Goal: Transaction & Acquisition: Purchase product/service

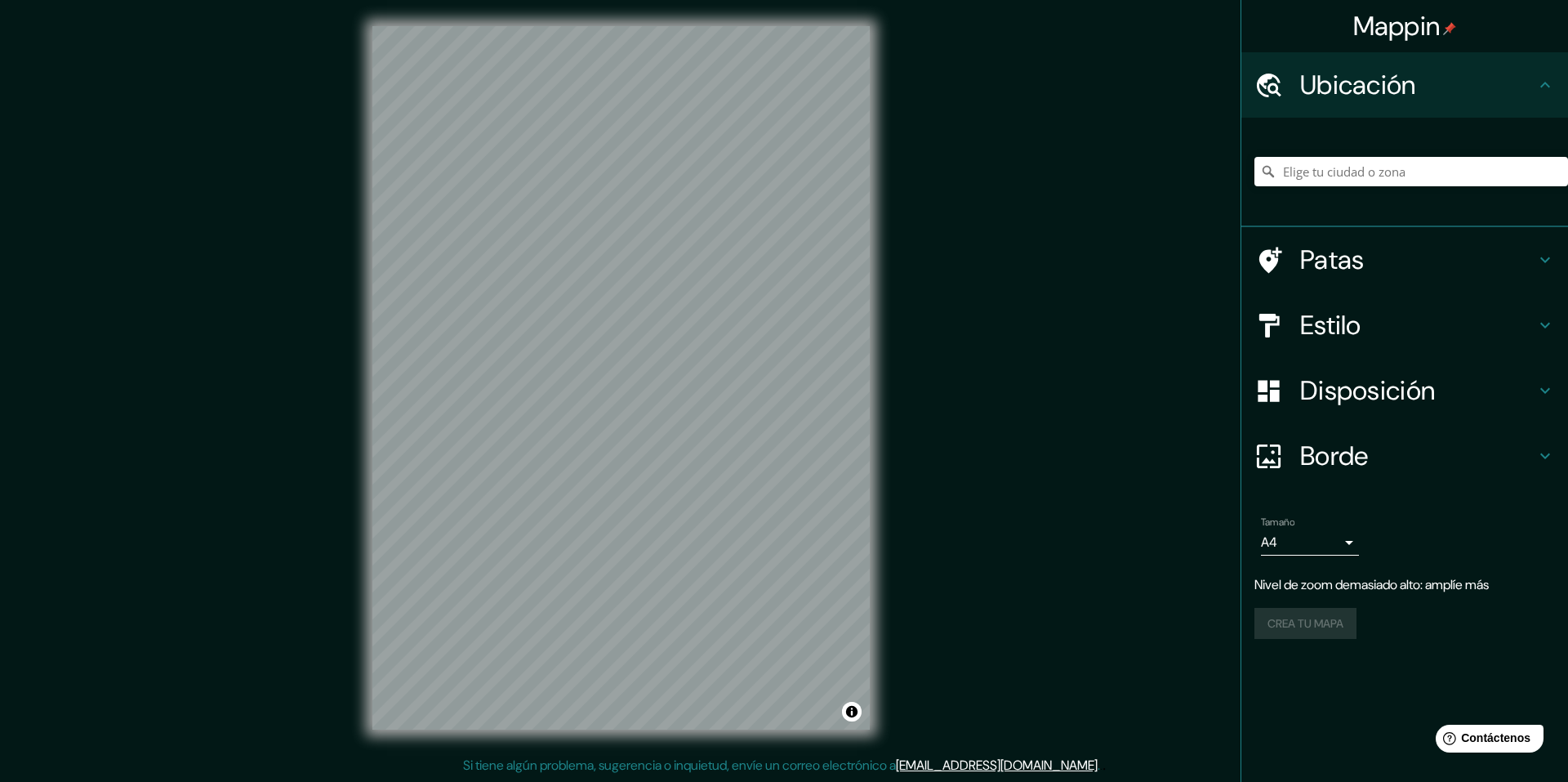
click at [1350, 177] on input "Elige tu ciudad o zona" at bounding box center [1411, 171] width 313 height 30
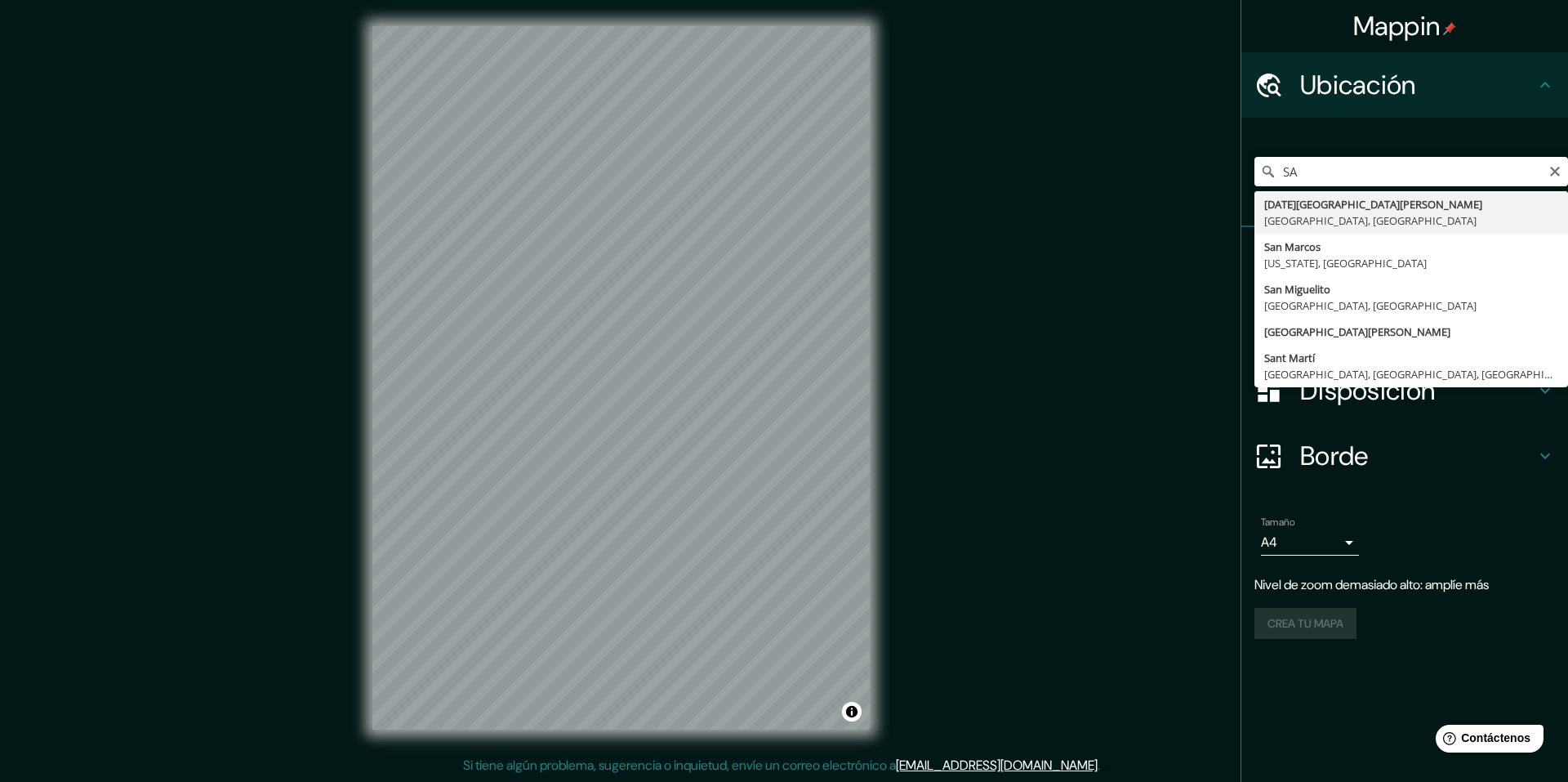
type input "S"
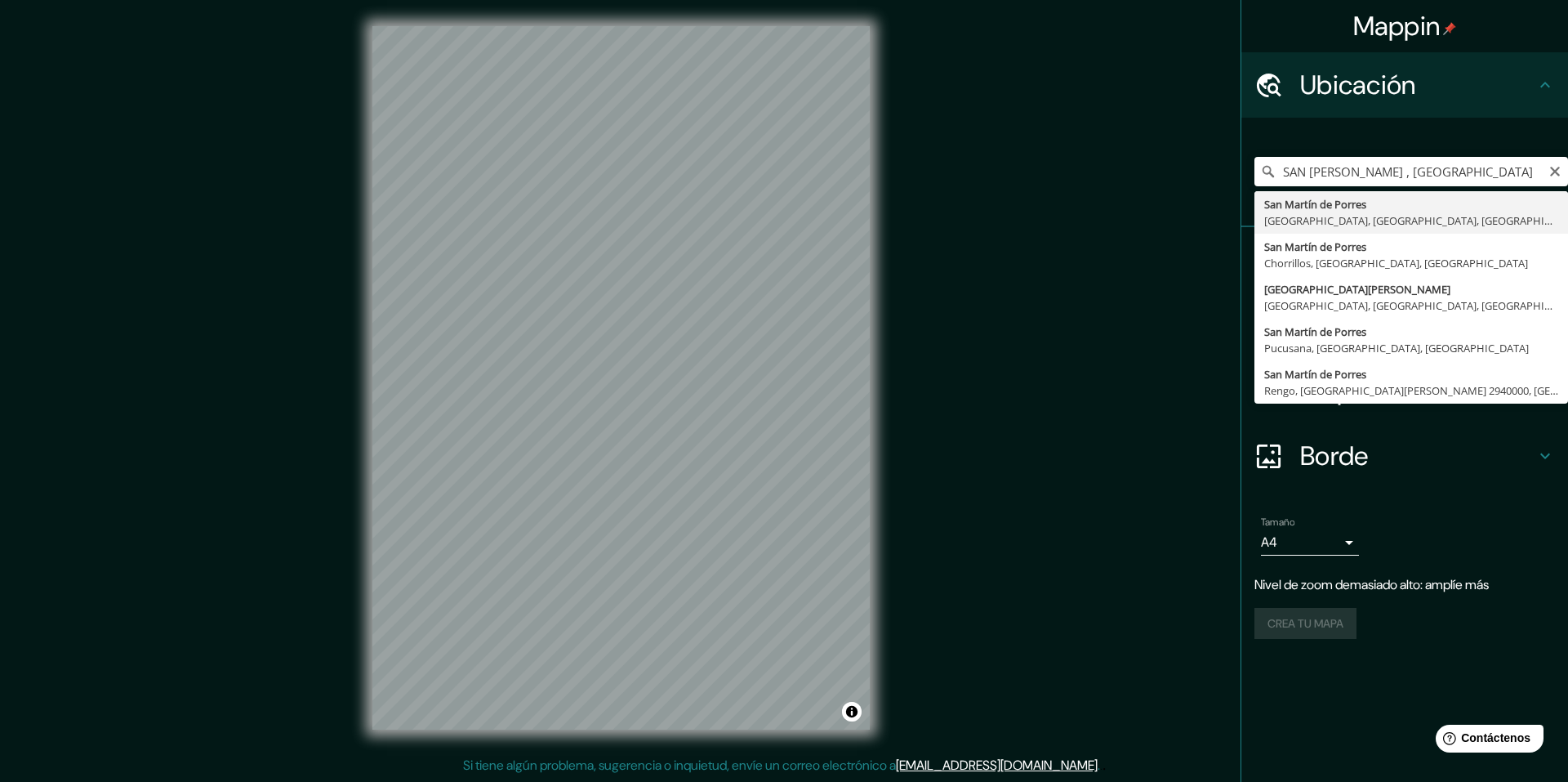
type input "San [PERSON_NAME], [GEOGRAPHIC_DATA], [GEOGRAPHIC_DATA], [GEOGRAPHIC_DATA]"
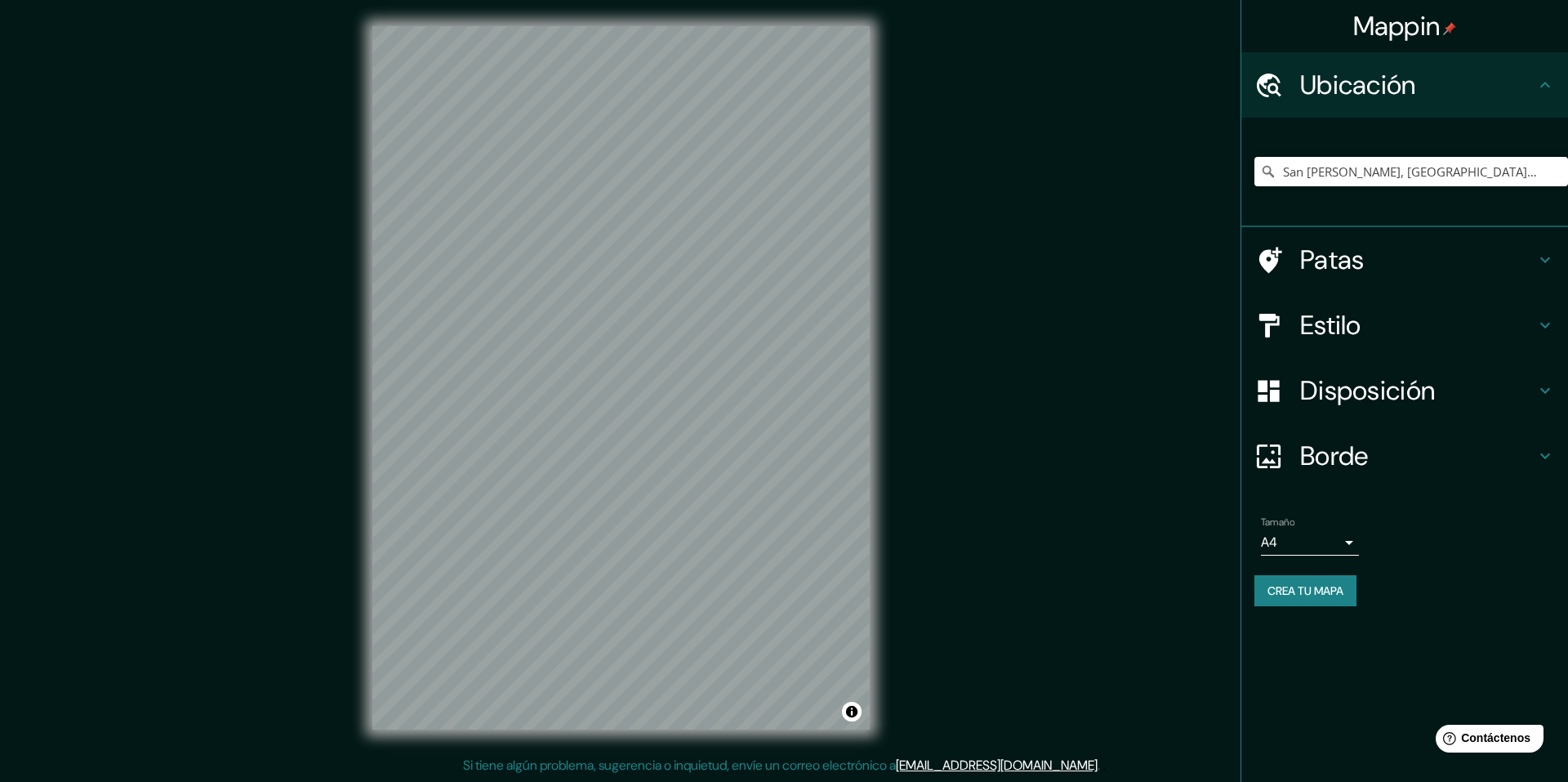
click at [1345, 545] on body "Mappin Ubicación [GEOGRAPHIC_DATA][PERSON_NAME], [GEOGRAPHIC_DATA], [GEOGRAPHIC…" at bounding box center [784, 391] width 1568 height 782
click at [1363, 541] on div "Tamaño A3 single" at bounding box center [1405, 535] width 301 height 52
click at [1344, 541] on body "Mappin Ubicación [GEOGRAPHIC_DATA][PERSON_NAME], [GEOGRAPHIC_DATA], [GEOGRAPHIC…" at bounding box center [784, 391] width 1568 height 782
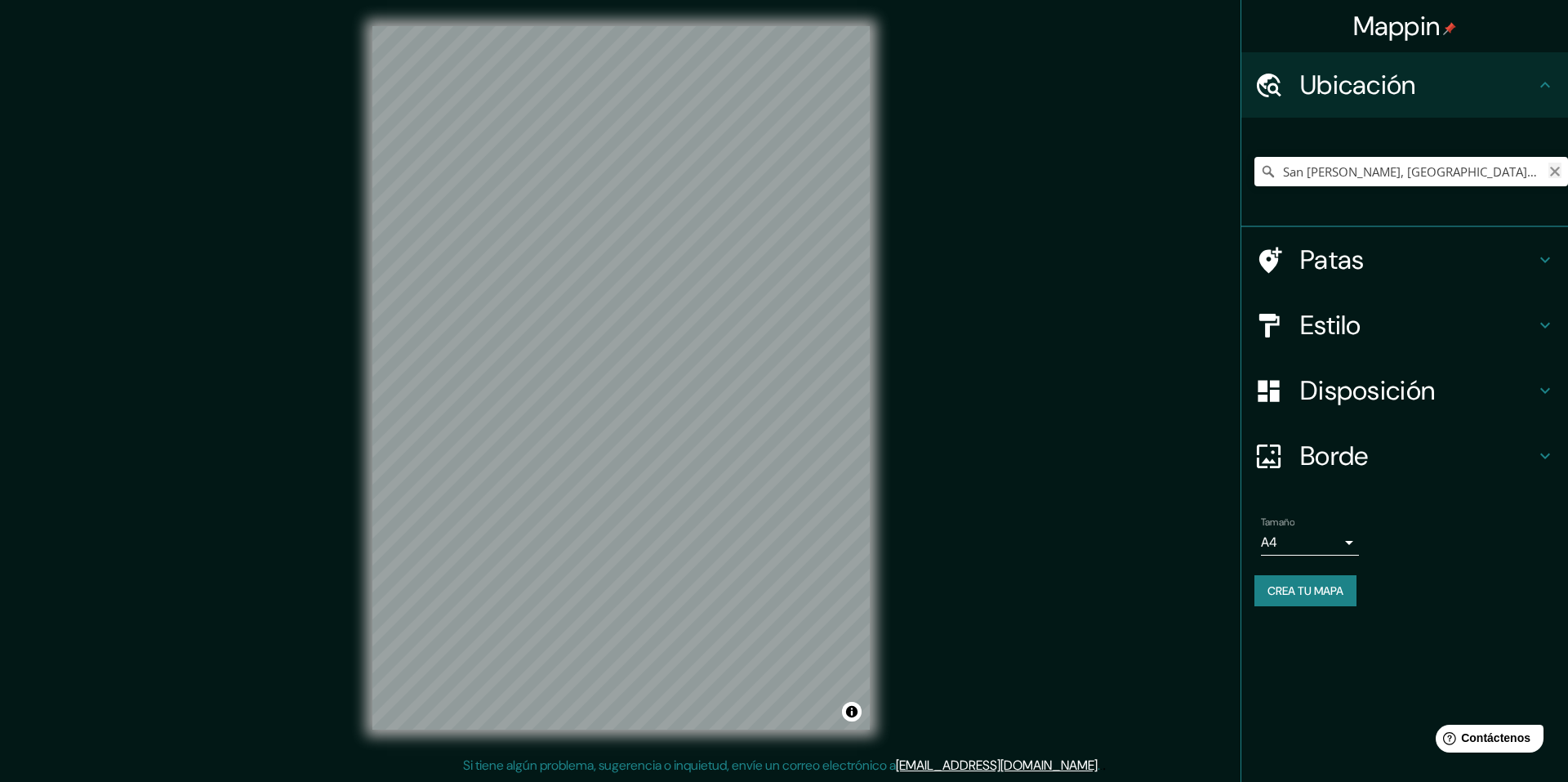
click at [1550, 173] on icon "Claro" at bounding box center [1556, 172] width 13 height 13
click at [1319, 177] on input "Elige tu ciudad o zona" at bounding box center [1411, 171] width 313 height 30
paste input "[URL][DOMAIN_NAME]"
type input "[URL][DOMAIN_NAME]"
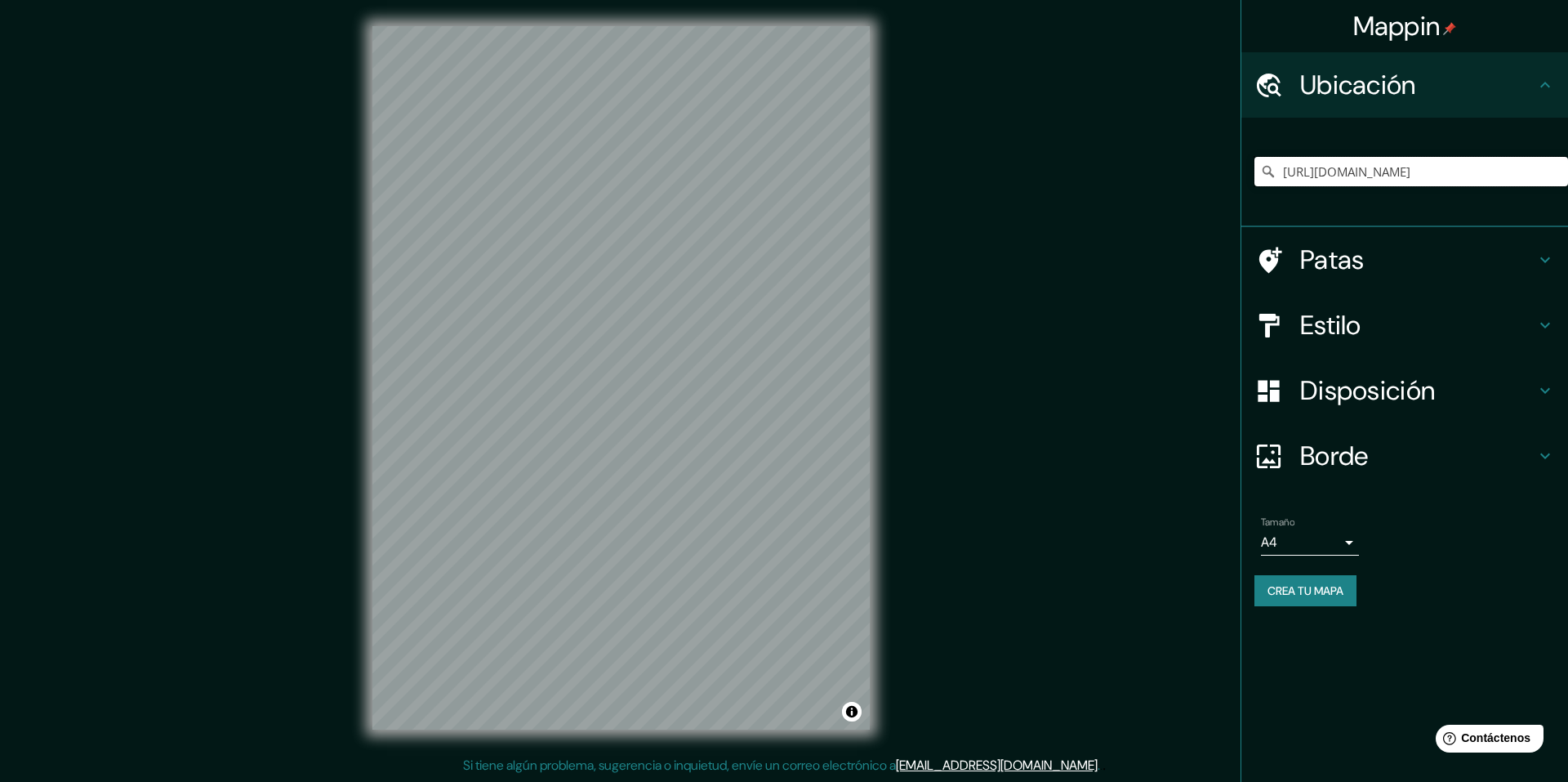
scroll to position [0, 0]
drag, startPoint x: 1548, startPoint y: 179, endPoint x: 1280, endPoint y: 187, distance: 268.1
click at [1280, 187] on div "[URL][DOMAIN_NAME]" at bounding box center [1411, 171] width 313 height 82
click at [1384, 174] on input "Elige tu ciudad o zona" at bounding box center [1411, 171] width 313 height 30
paste input "Huaca el Paraíso, [GEOGRAPHIC_DATA], [STREET_ADDRESS][PERSON_NAME]"
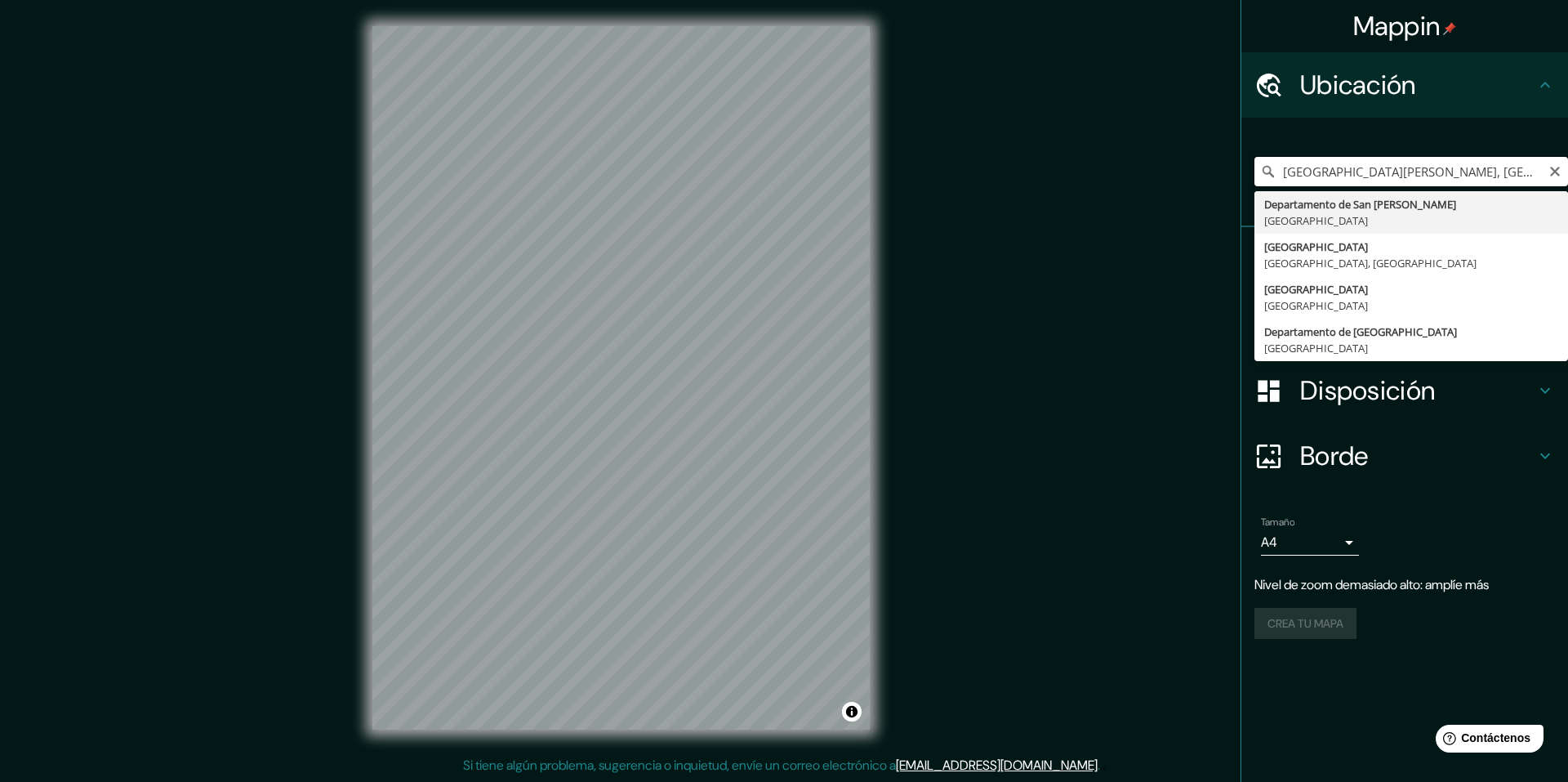
click at [1562, 171] on input "[GEOGRAPHIC_DATA][PERSON_NAME], [GEOGRAPHIC_DATA]" at bounding box center [1411, 171] width 313 height 30
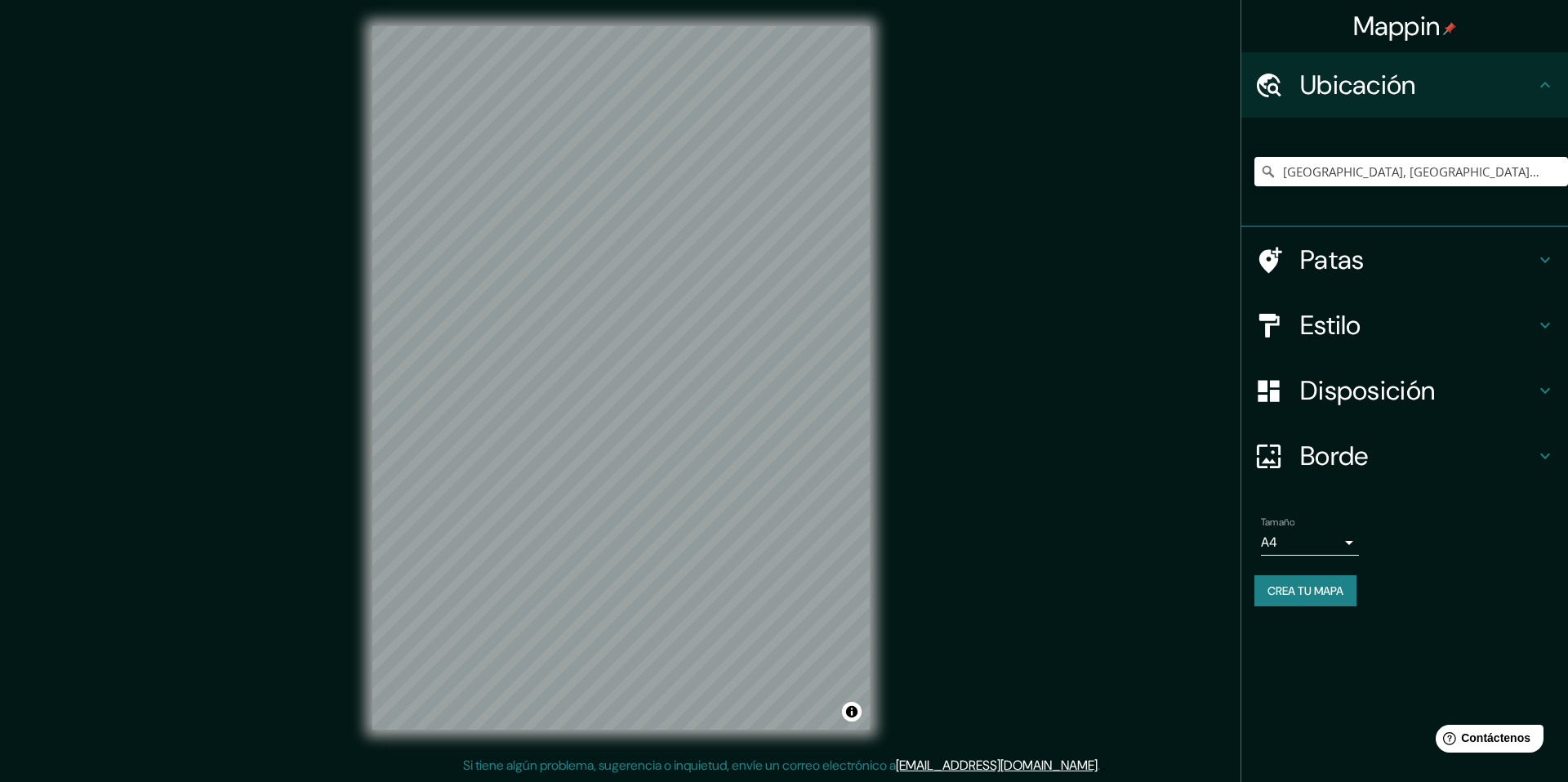
click at [1545, 255] on icon at bounding box center [1545, 259] width 19 height 19
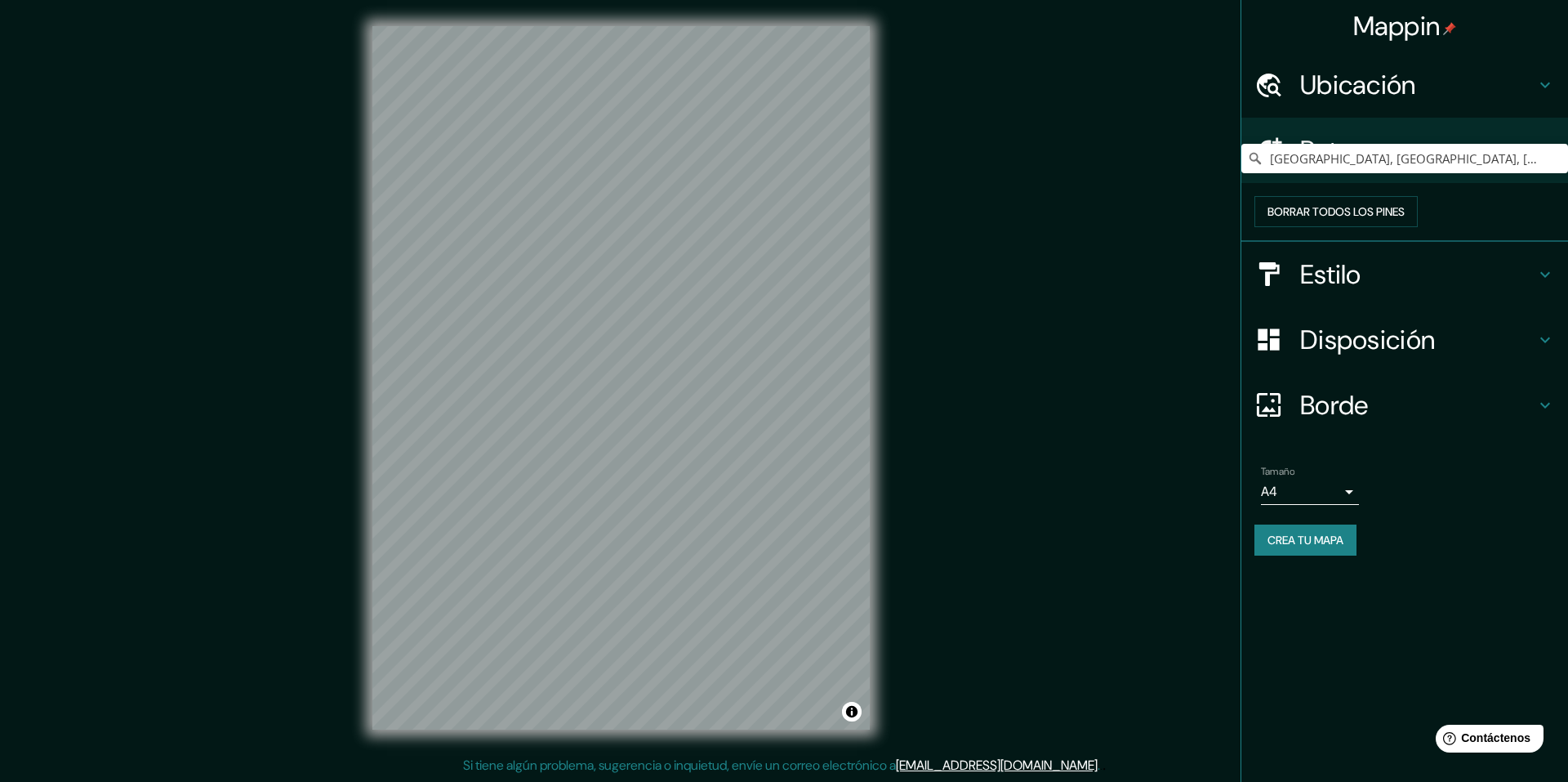
click at [1548, 284] on icon at bounding box center [1545, 274] width 19 height 19
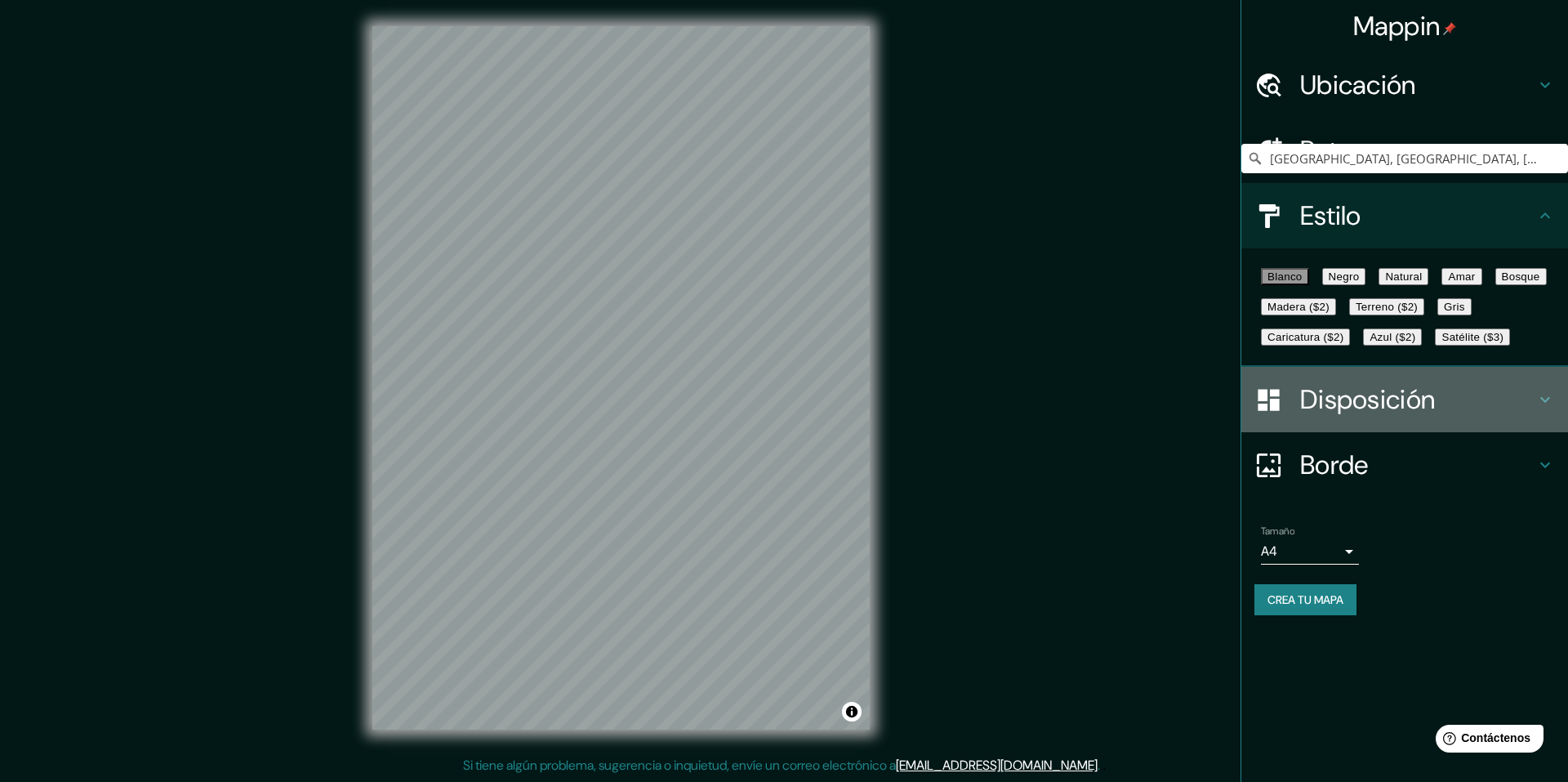
click at [1489, 416] on h4 "Disposición" at bounding box center [1417, 400] width 235 height 33
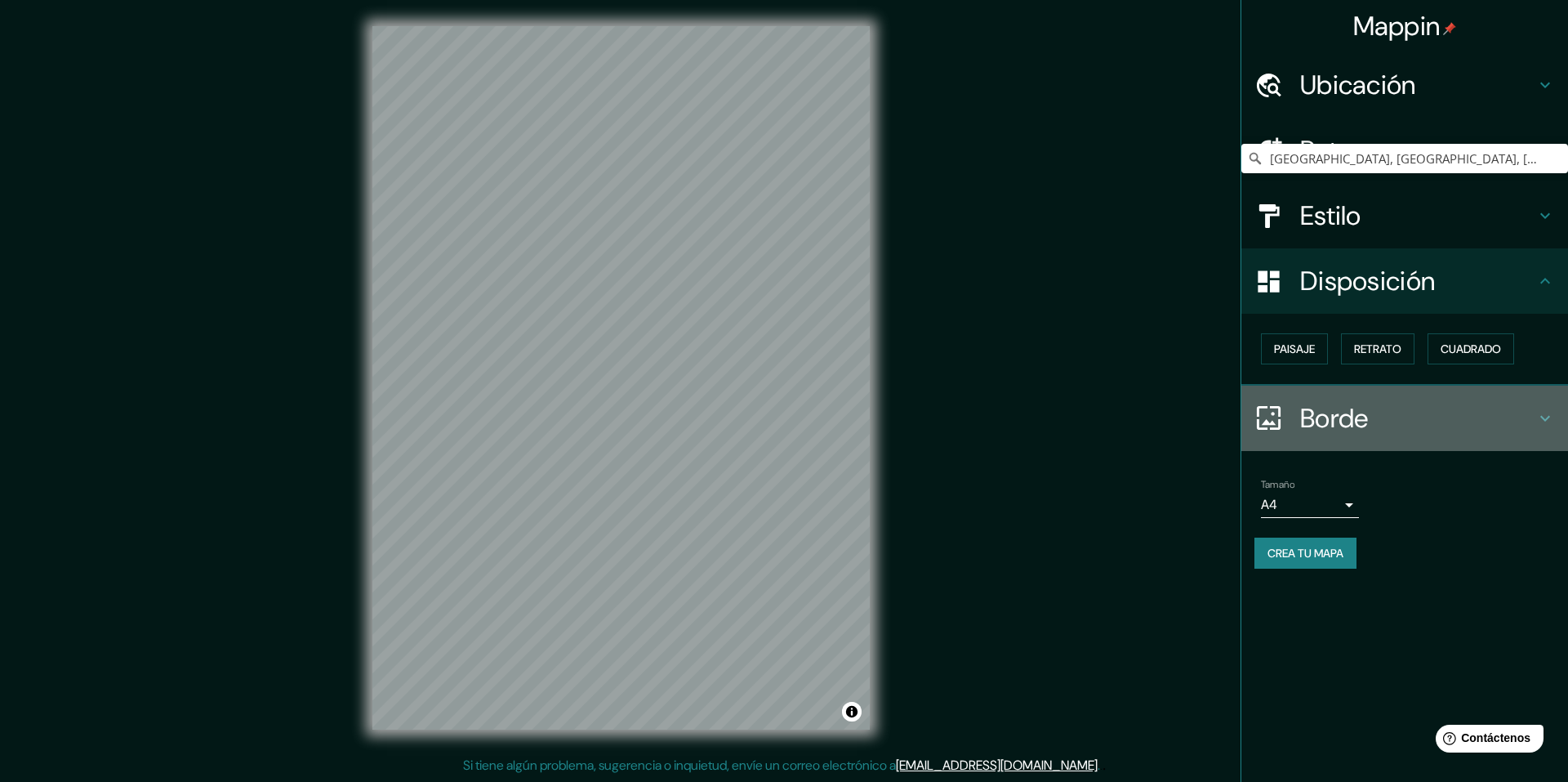
click at [1528, 428] on h4 "Borde" at bounding box center [1417, 418] width 235 height 33
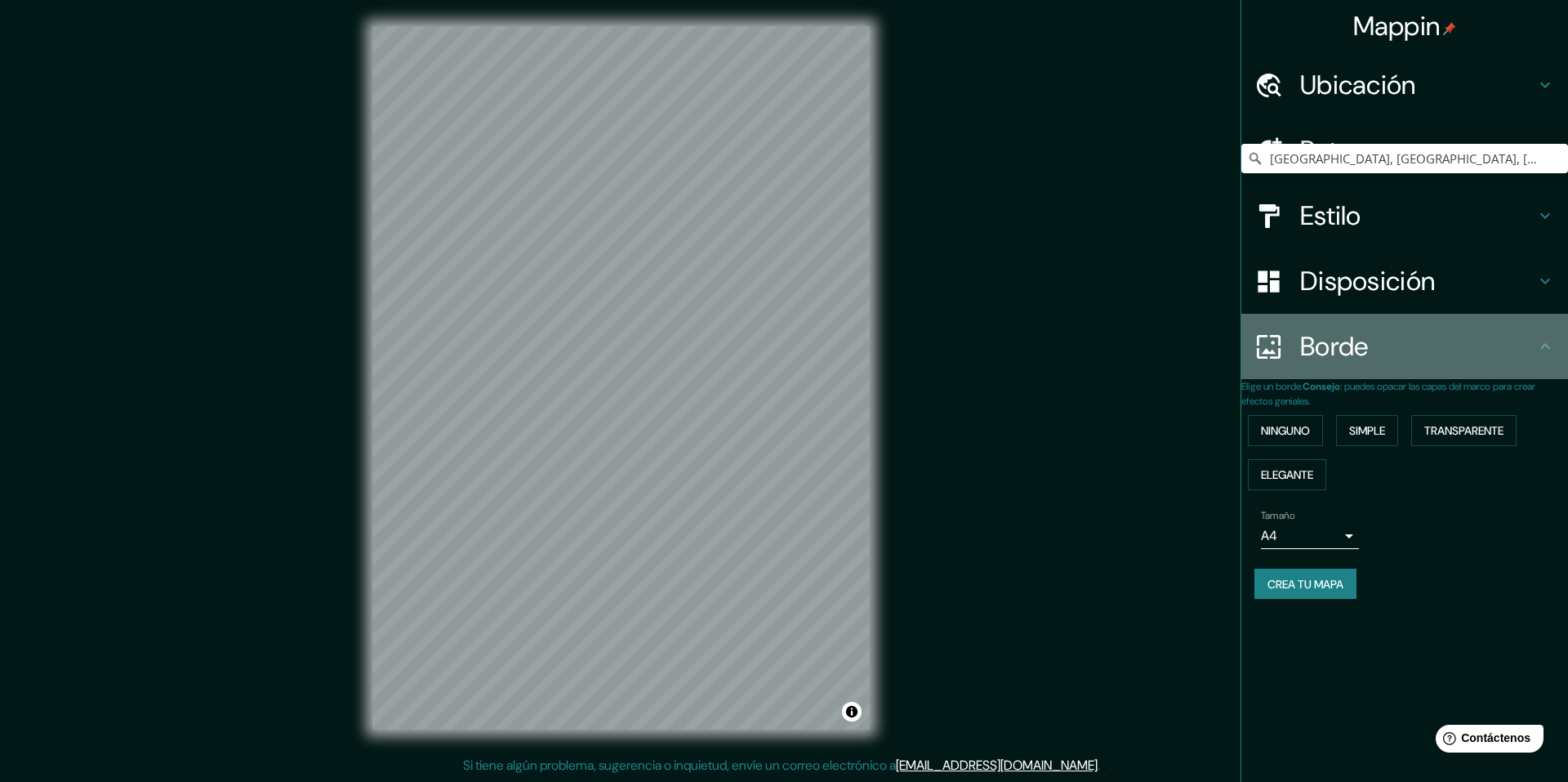
click at [1544, 361] on div "Borde" at bounding box center [1405, 346] width 327 height 65
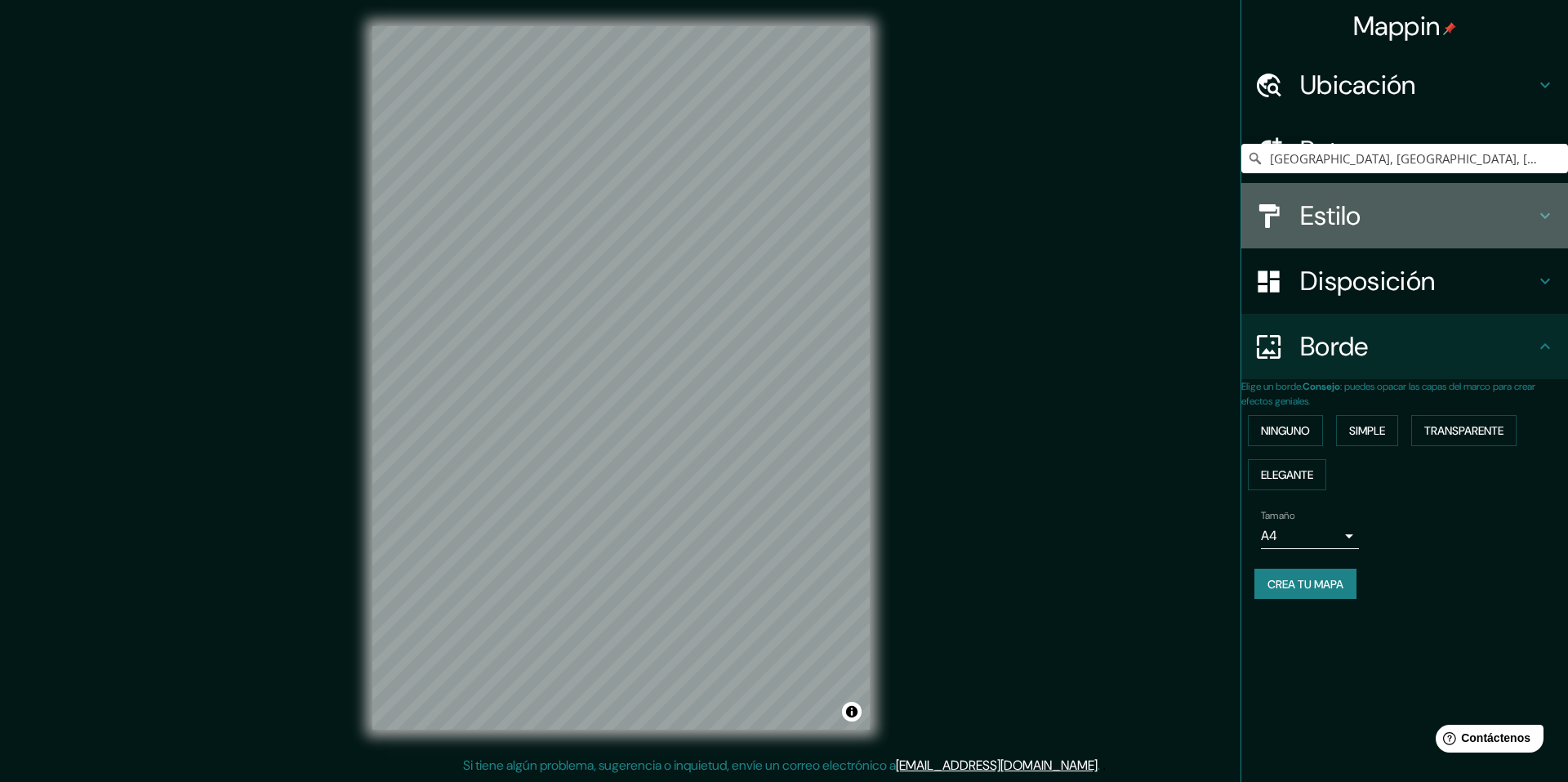
click at [1520, 218] on h4 "Estilo" at bounding box center [1417, 215] width 235 height 33
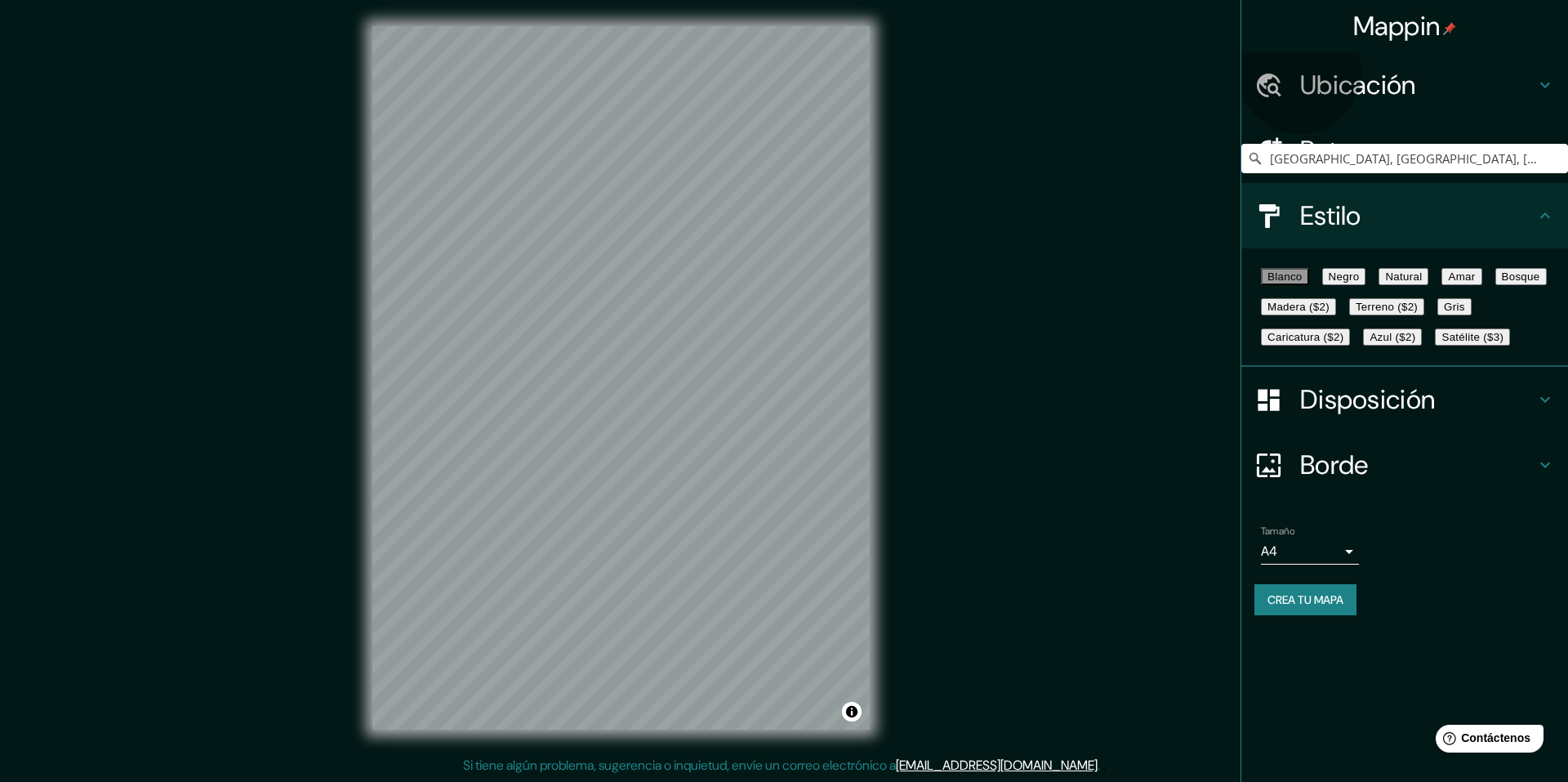
click at [1366, 285] on button "Negro" at bounding box center [1344, 277] width 44 height 17
click at [1518, 57] on div "Ubicación" at bounding box center [1405, 85] width 327 height 65
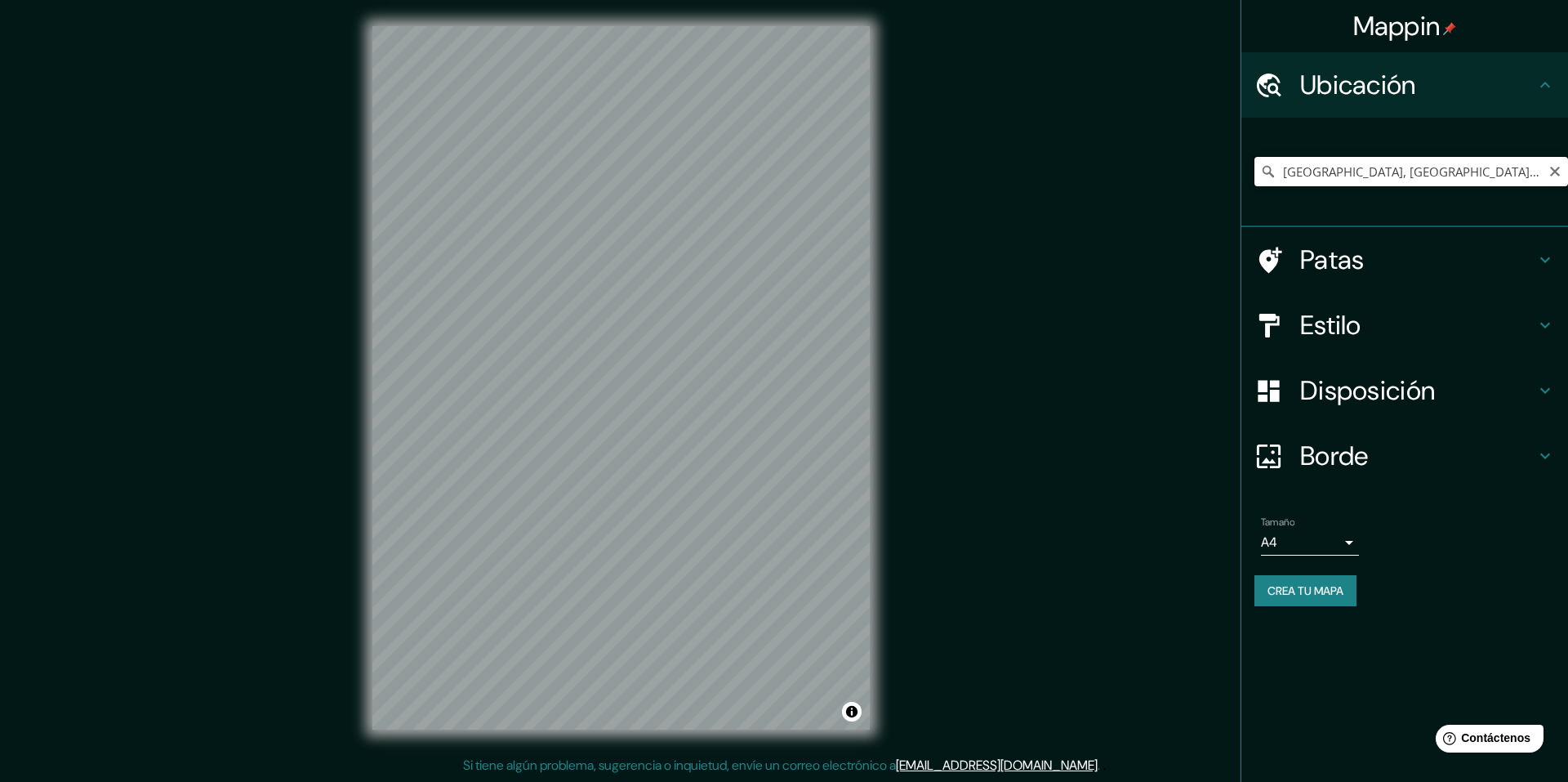
click at [1456, 166] on input "[GEOGRAPHIC_DATA], [GEOGRAPHIC_DATA], [GEOGRAPHIC_DATA]" at bounding box center [1411, 171] width 313 height 30
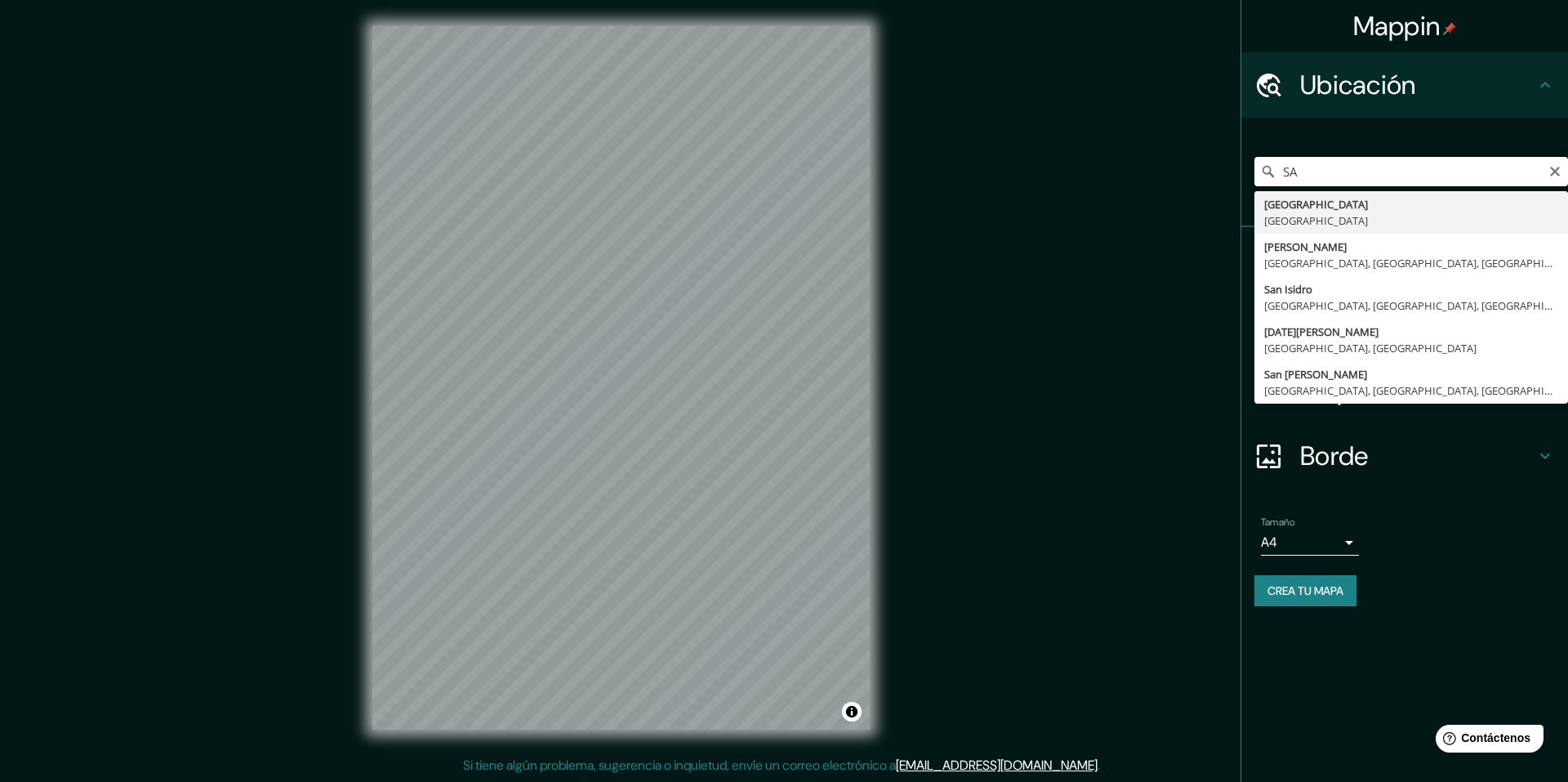
type input "S"
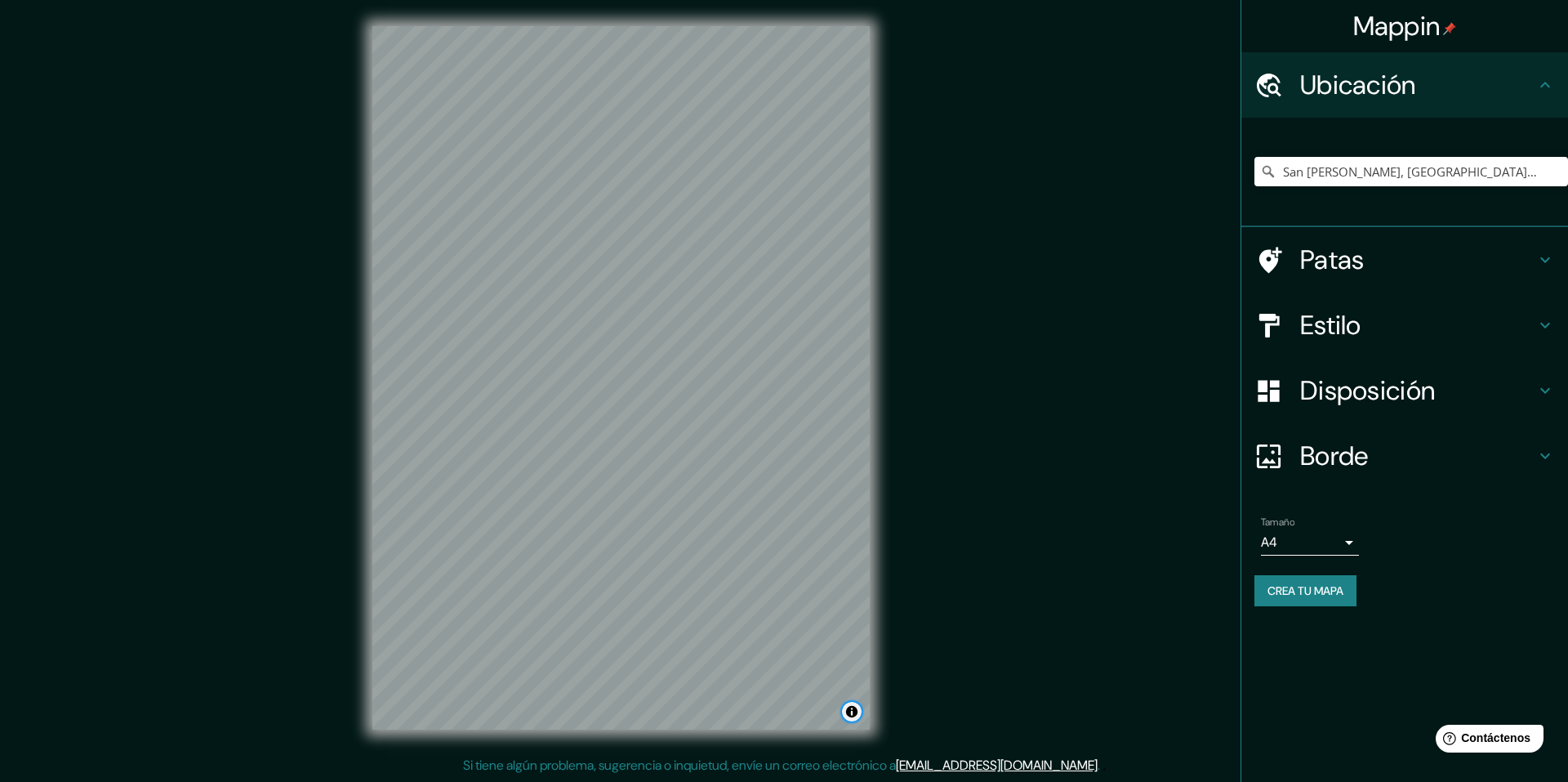
click at [850, 709] on button "Activar o desactivar atribución" at bounding box center [851, 711] width 19 height 19
click at [1286, 174] on input "San [PERSON_NAME], [GEOGRAPHIC_DATA], [GEOGRAPHIC_DATA], [GEOGRAPHIC_DATA]" at bounding box center [1411, 171] width 313 height 30
click at [1547, 79] on icon at bounding box center [1545, 85] width 19 height 19
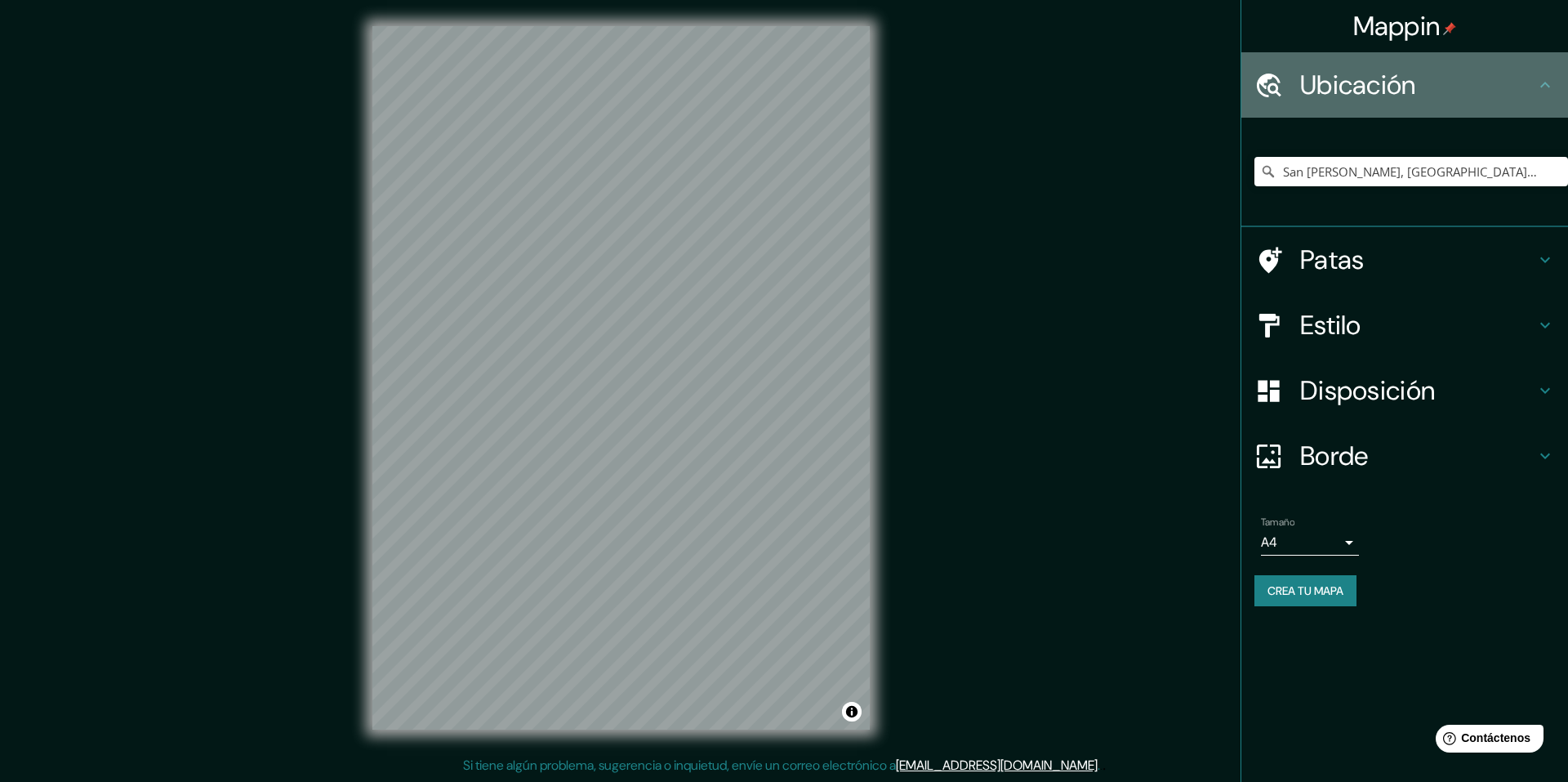
click at [1547, 79] on icon at bounding box center [1545, 85] width 19 height 19
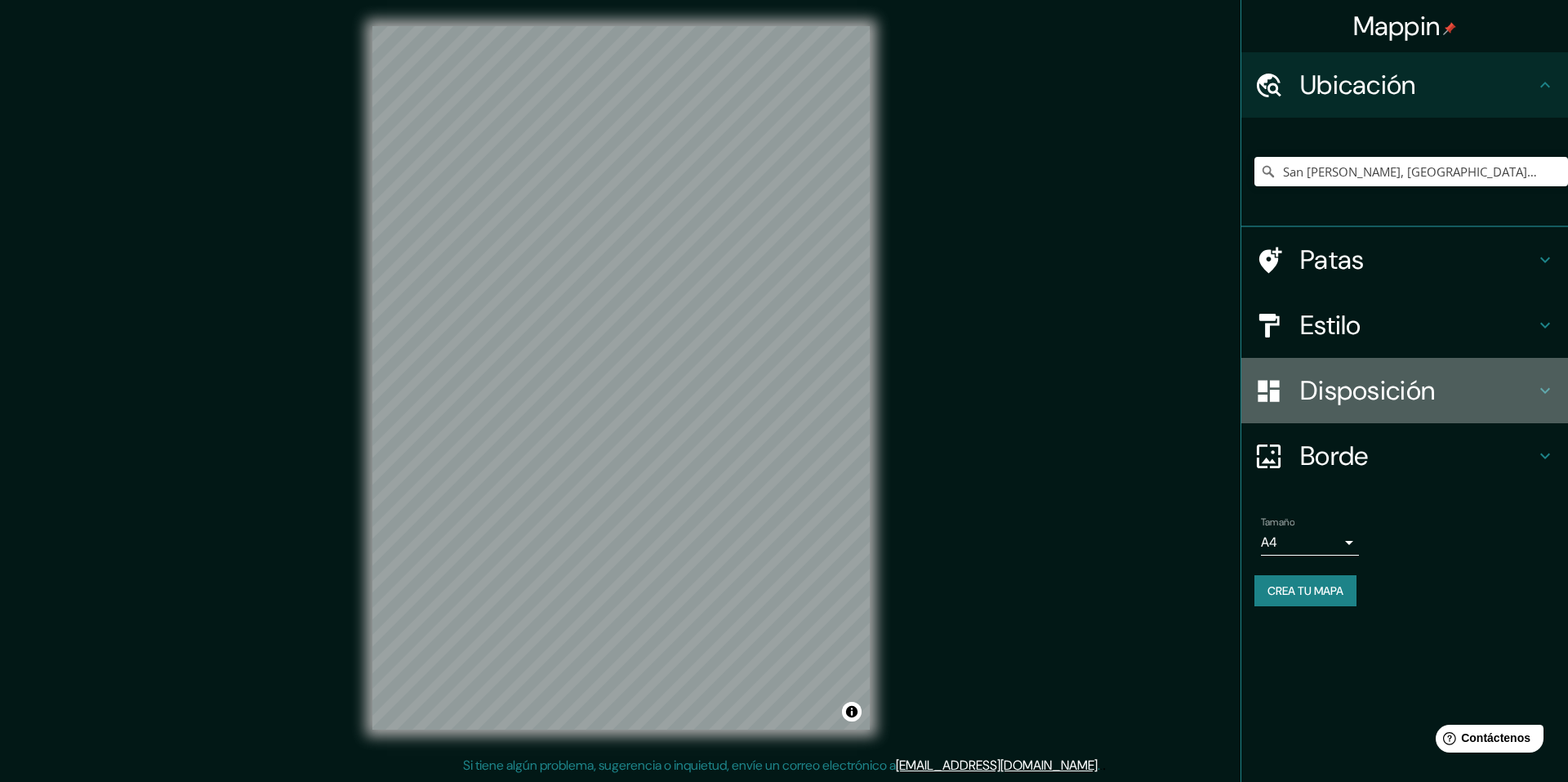
click at [1337, 402] on font "Disposición" at bounding box center [1367, 390] width 135 height 35
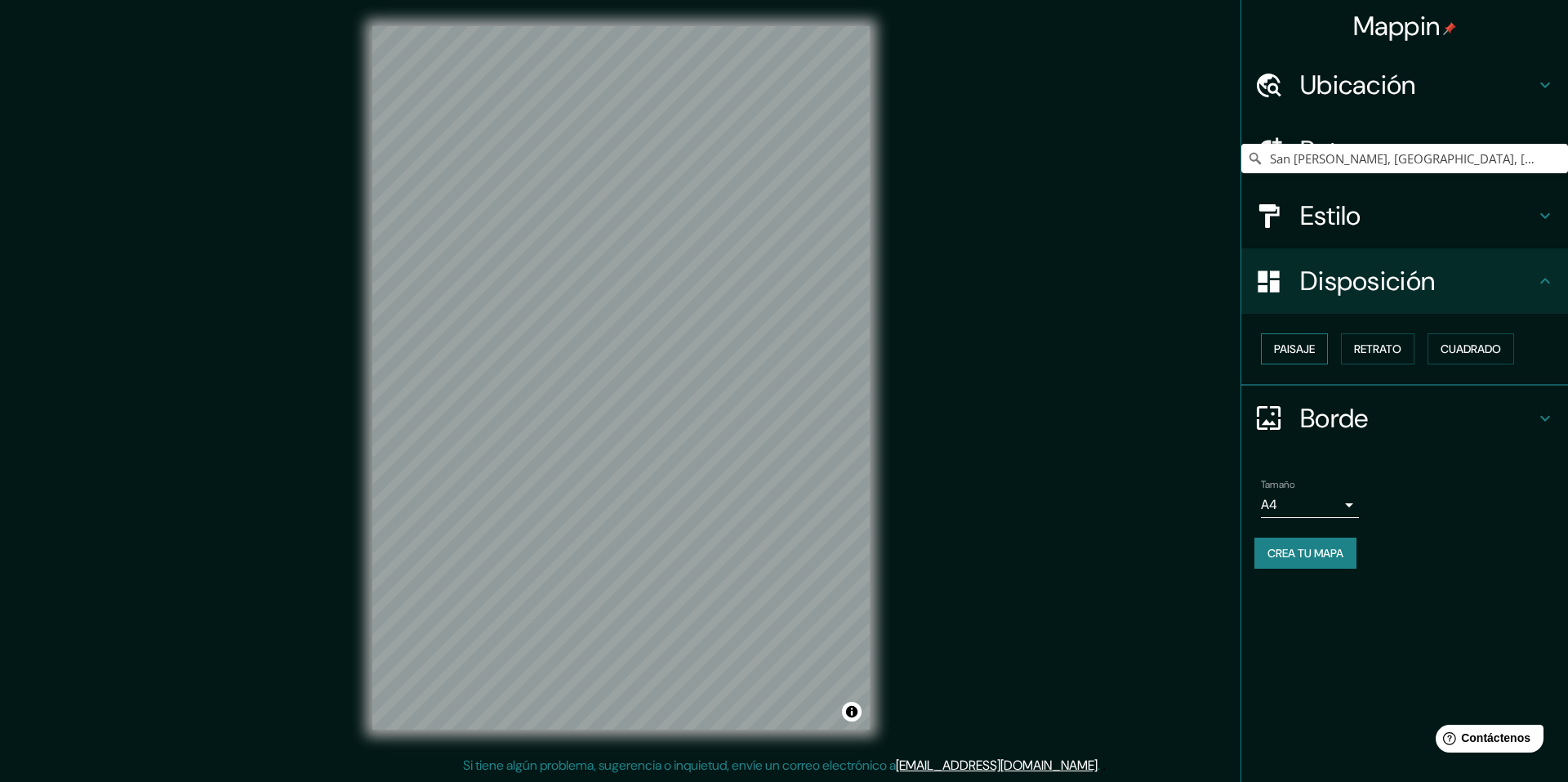
click at [1295, 346] on font "Paisaje" at bounding box center [1294, 348] width 41 height 14
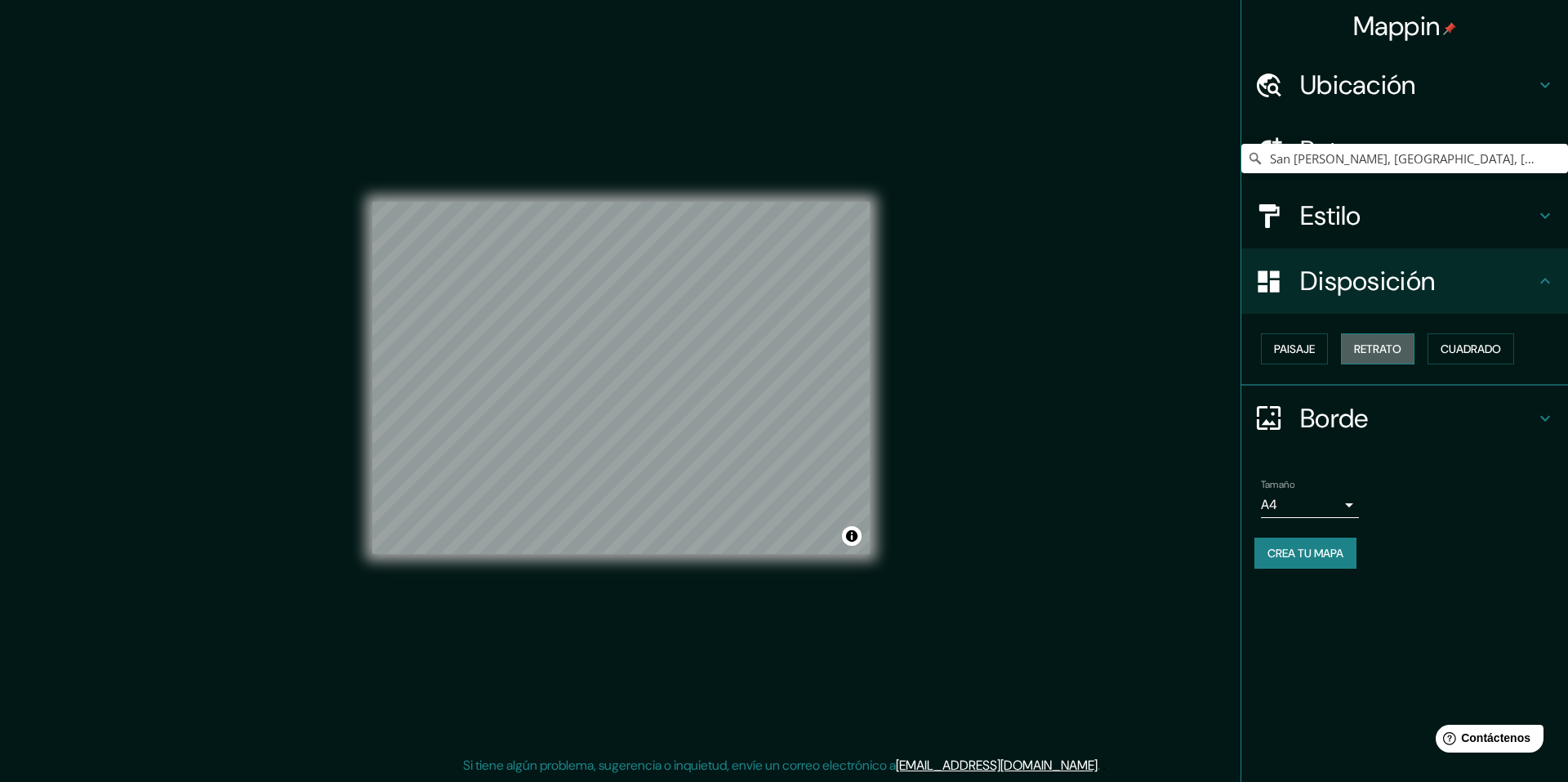
click at [1365, 353] on font "Retrato" at bounding box center [1377, 348] width 47 height 14
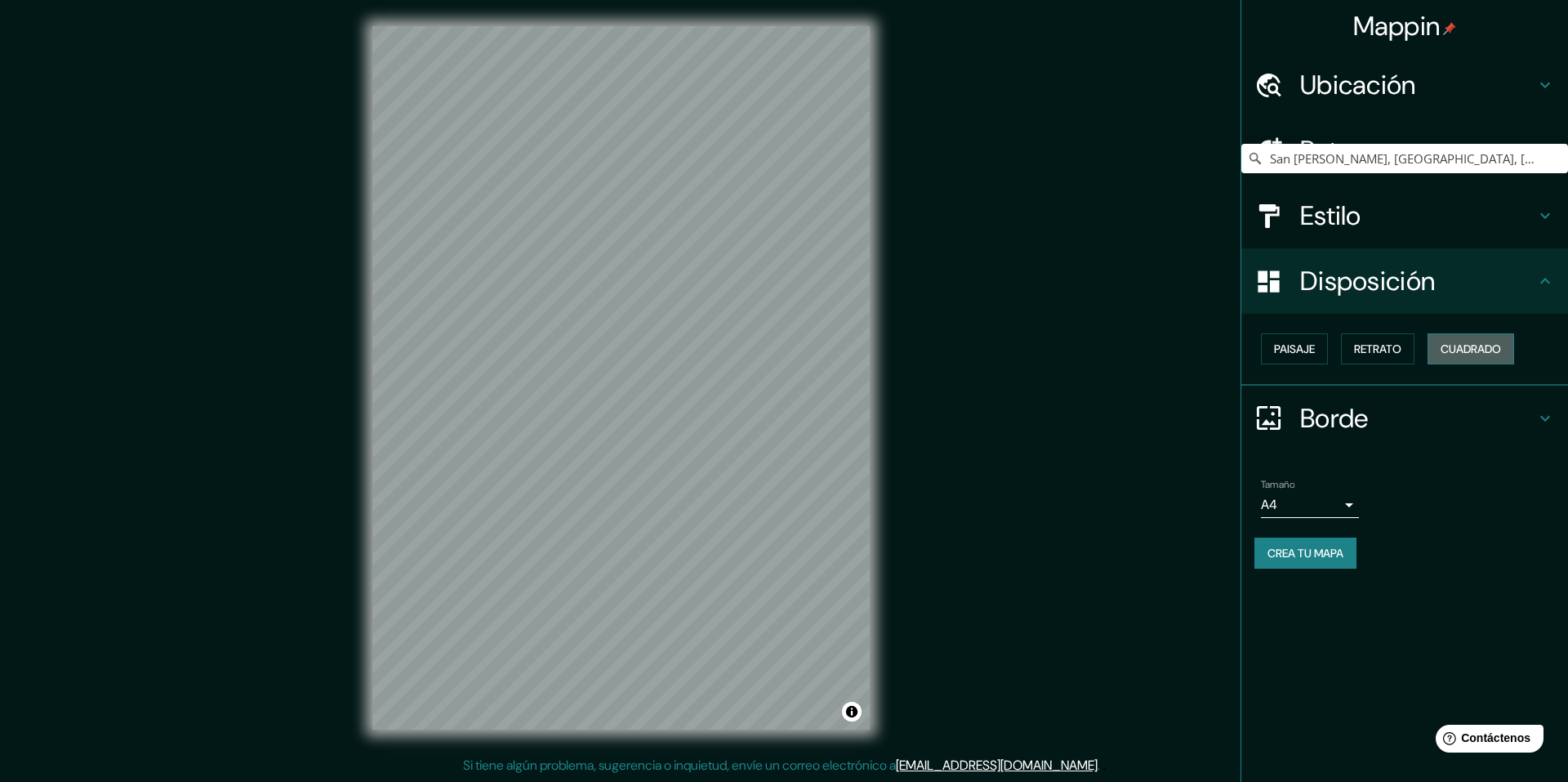
click at [1461, 348] on font "Cuadrado" at bounding box center [1471, 348] width 61 height 14
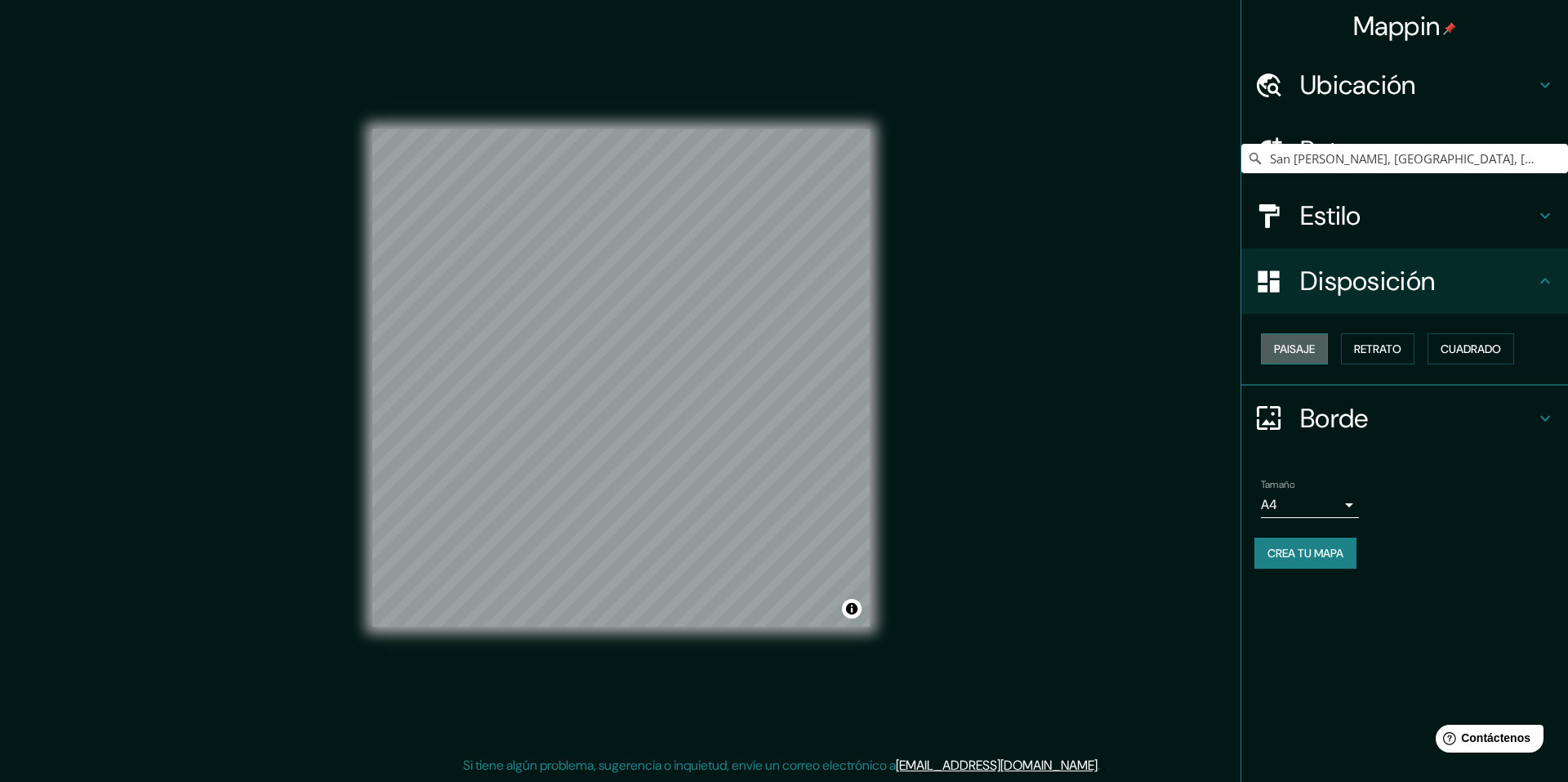
click at [1287, 354] on font "Paisaje" at bounding box center [1294, 348] width 41 height 14
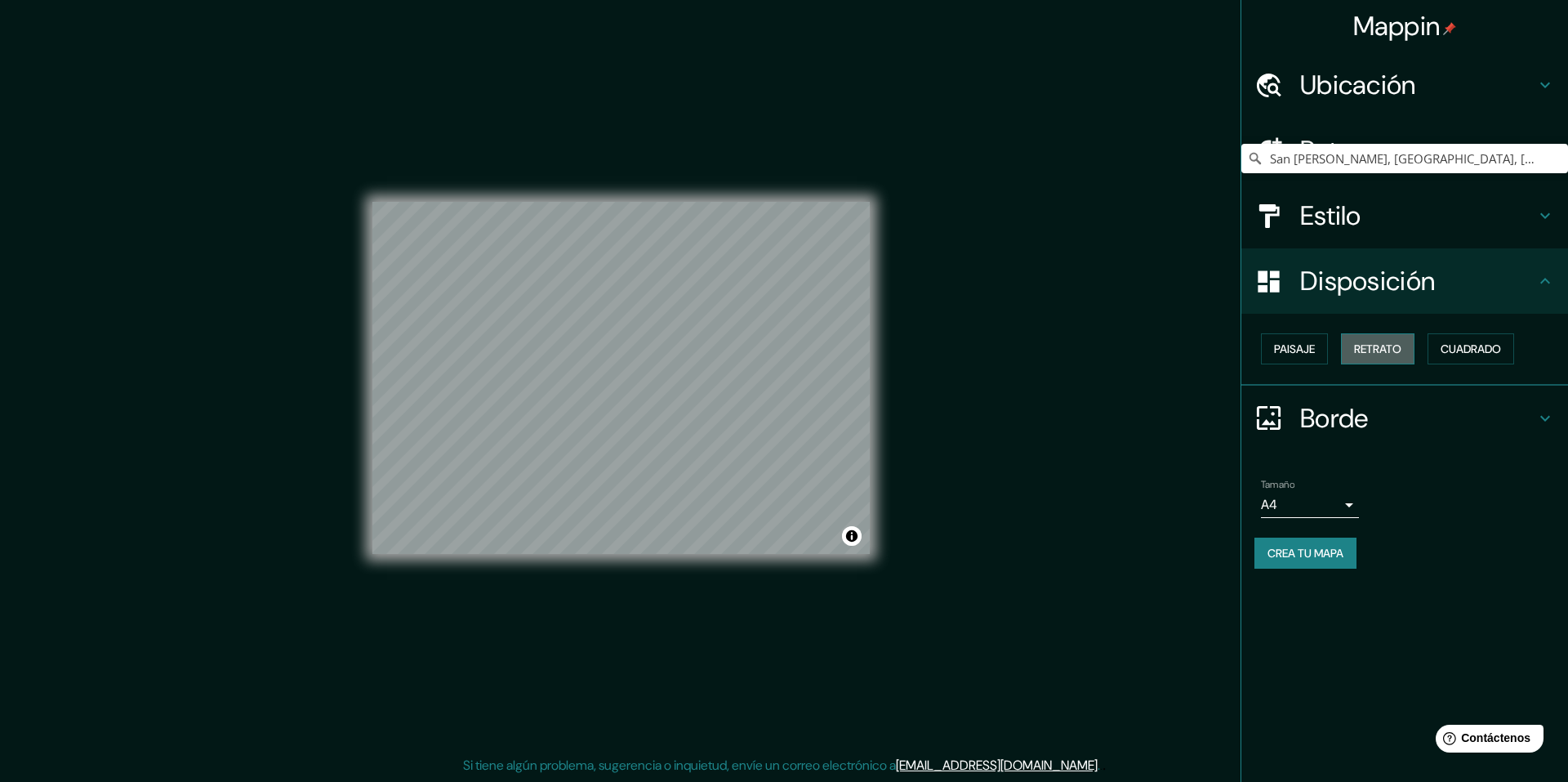
click at [1363, 358] on font "Retrato" at bounding box center [1377, 349] width 47 height 21
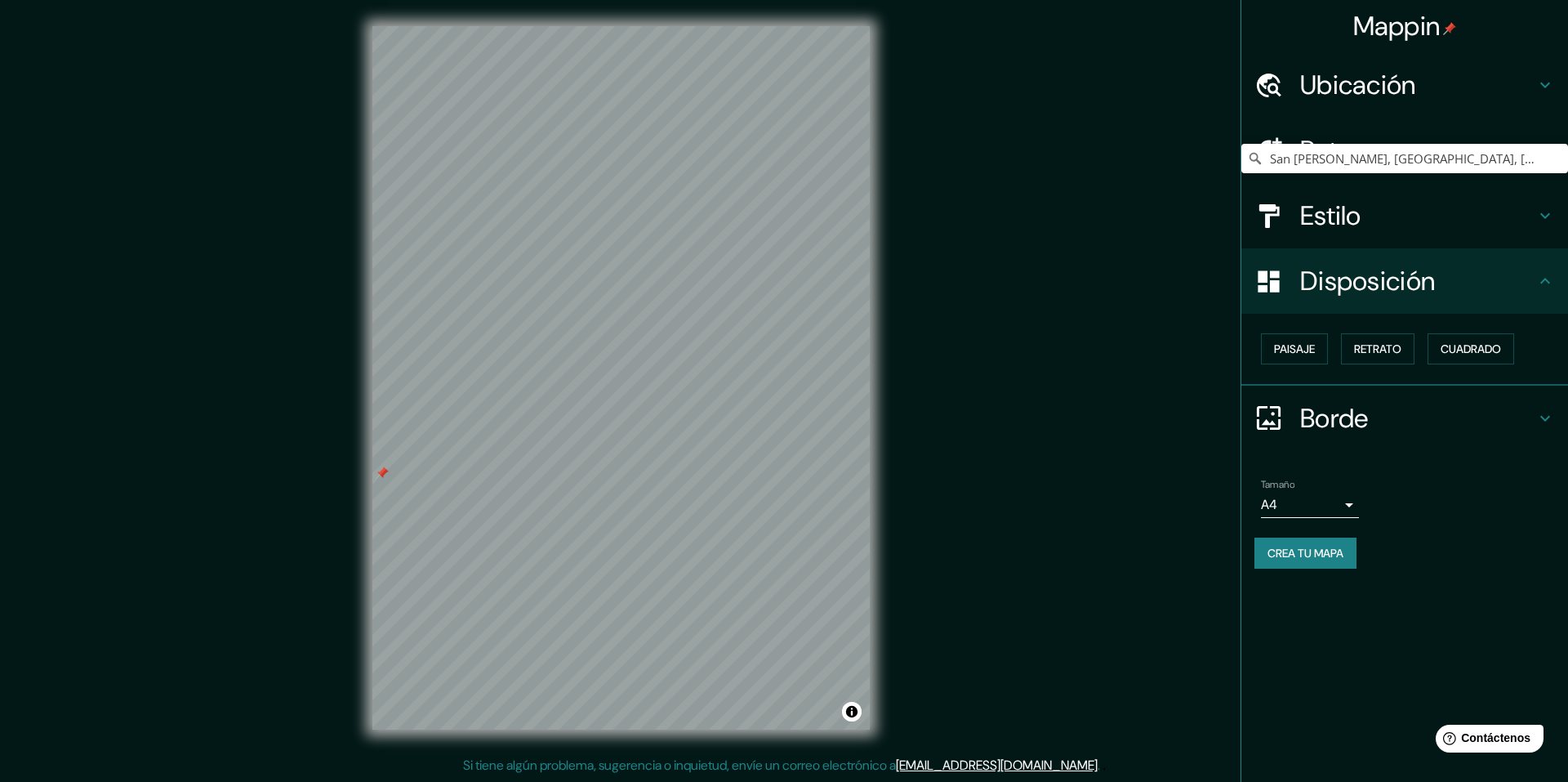
click at [331, 485] on div "Mappin Ubicación [GEOGRAPHIC_DATA][PERSON_NAME], [GEOGRAPHIC_DATA], [GEOGRAPHIC…" at bounding box center [784, 391] width 1568 height 782
click at [656, 415] on div at bounding box center [654, 415] width 13 height 13
click at [254, 646] on div "Mappin Ubicación [GEOGRAPHIC_DATA][PERSON_NAME], [GEOGRAPHIC_DATA], [GEOGRAPHIC…" at bounding box center [784, 391] width 1568 height 782
click at [1416, 92] on font "Ubicación" at bounding box center [1358, 86] width 116 height 35
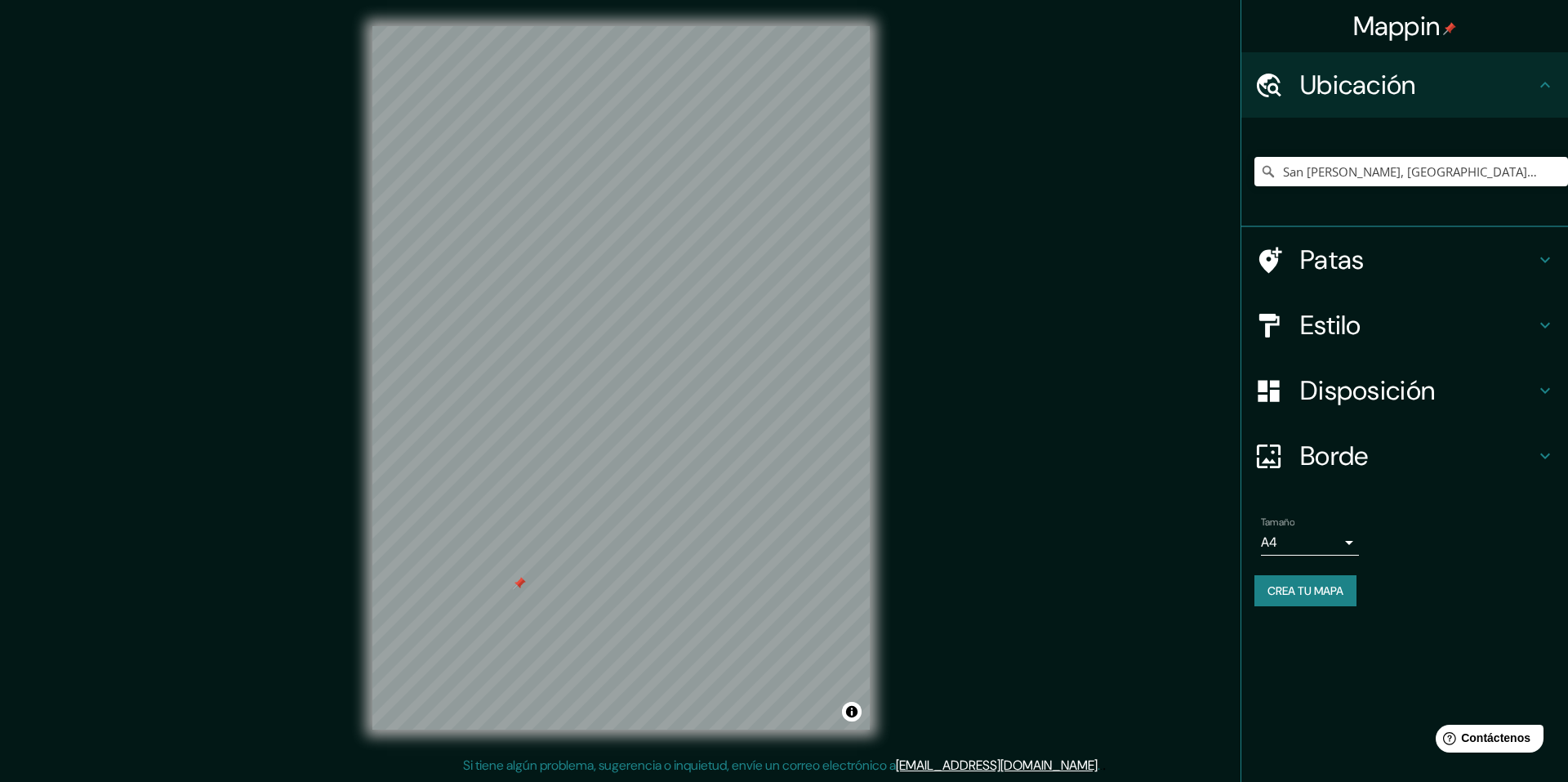
click at [1401, 156] on div "[GEOGRAPHIC_DATA][PERSON_NAME], [GEOGRAPHIC_DATA], [GEOGRAPHIC_DATA], [GEOGRAPH…" at bounding box center [1411, 171] width 313 height 82
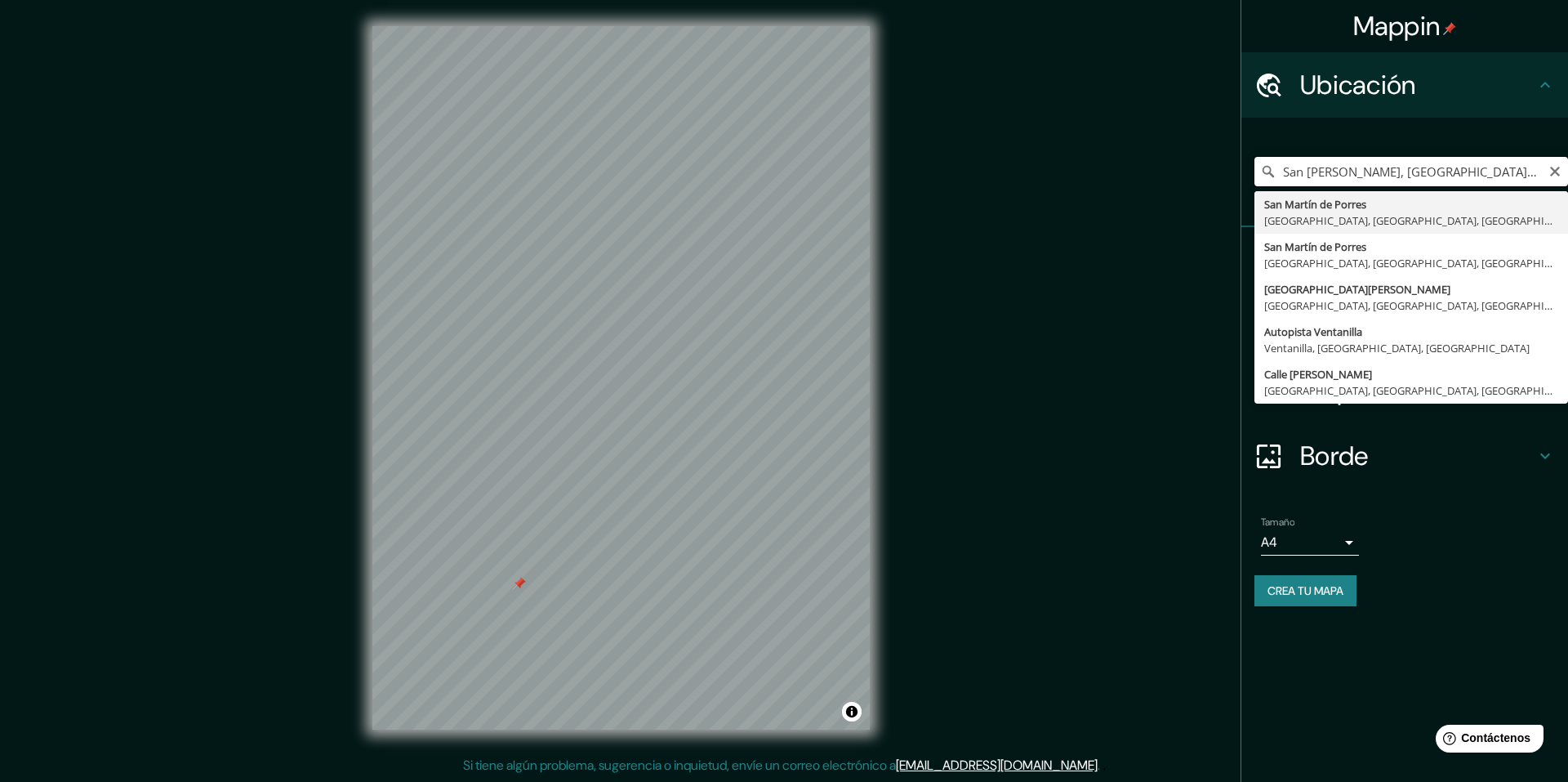
click at [1285, 175] on input "San [PERSON_NAME], [GEOGRAPHIC_DATA], [GEOGRAPHIC_DATA], [GEOGRAPHIC_DATA]" at bounding box center [1411, 171] width 313 height 30
type input "parque del recuerdo"
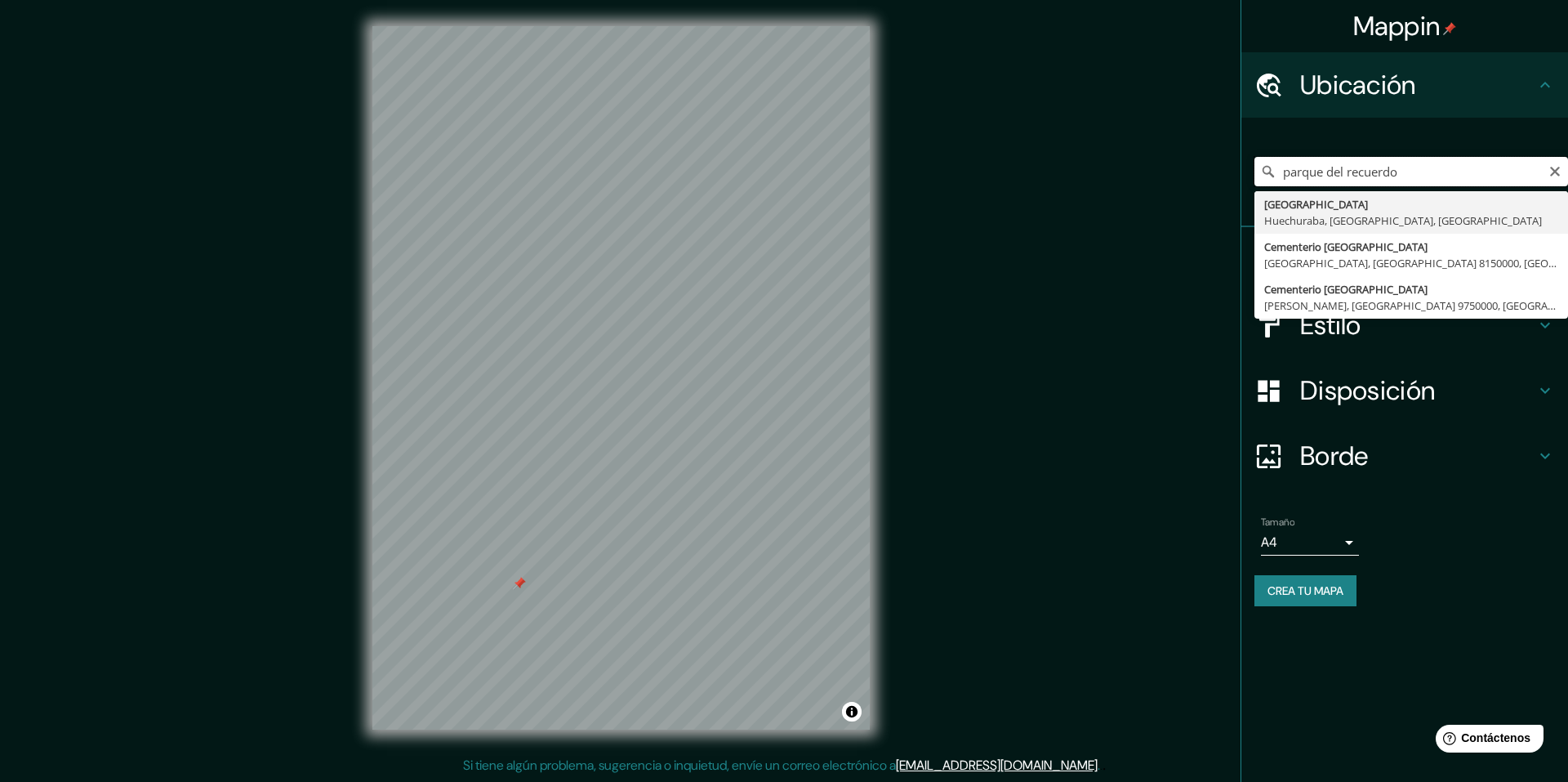
click at [1436, 164] on input "parque del recuerdo" at bounding box center [1411, 171] width 313 height 30
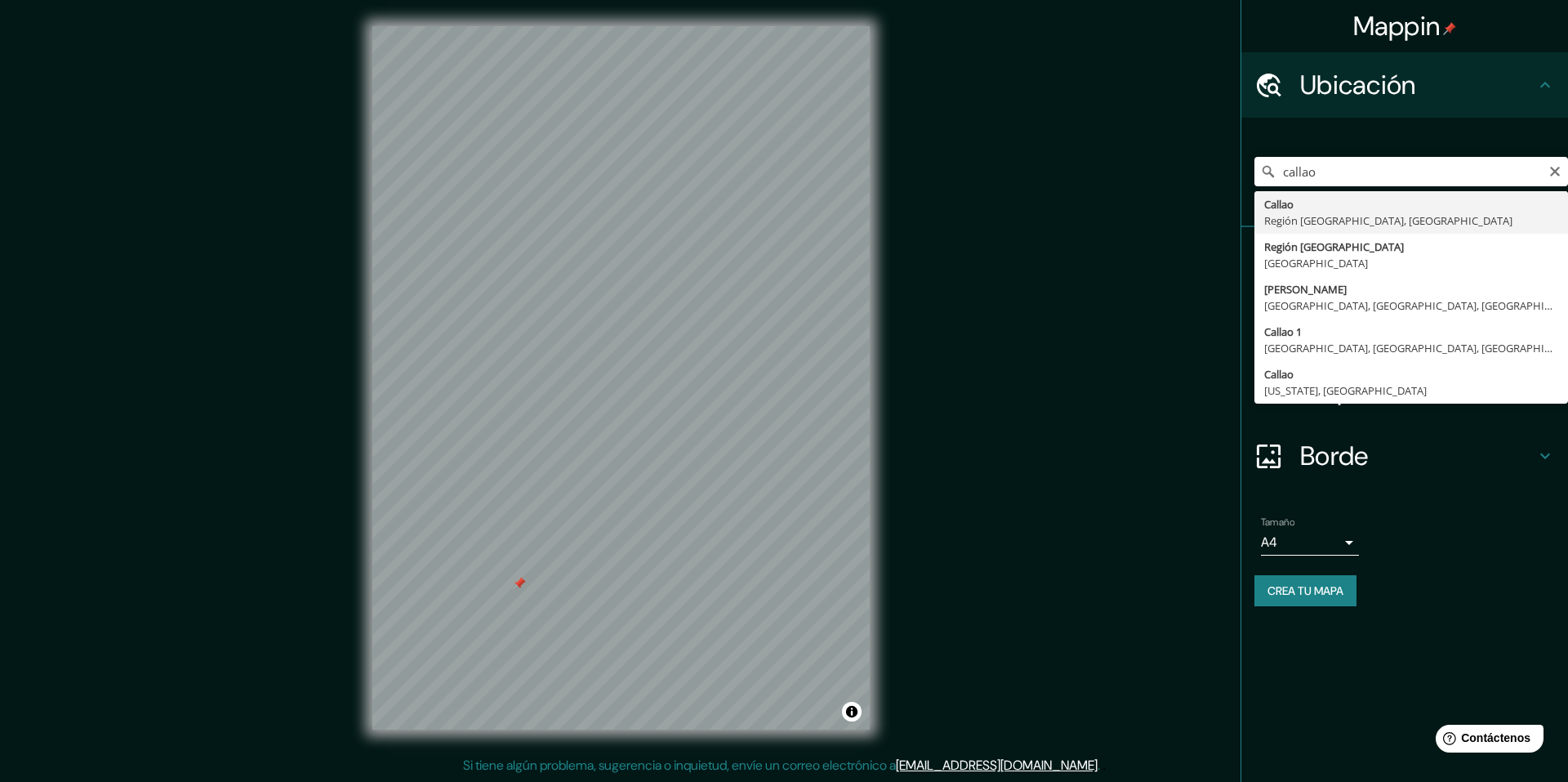
type input "[GEOGRAPHIC_DATA], [GEOGRAPHIC_DATA], [GEOGRAPHIC_DATA]"
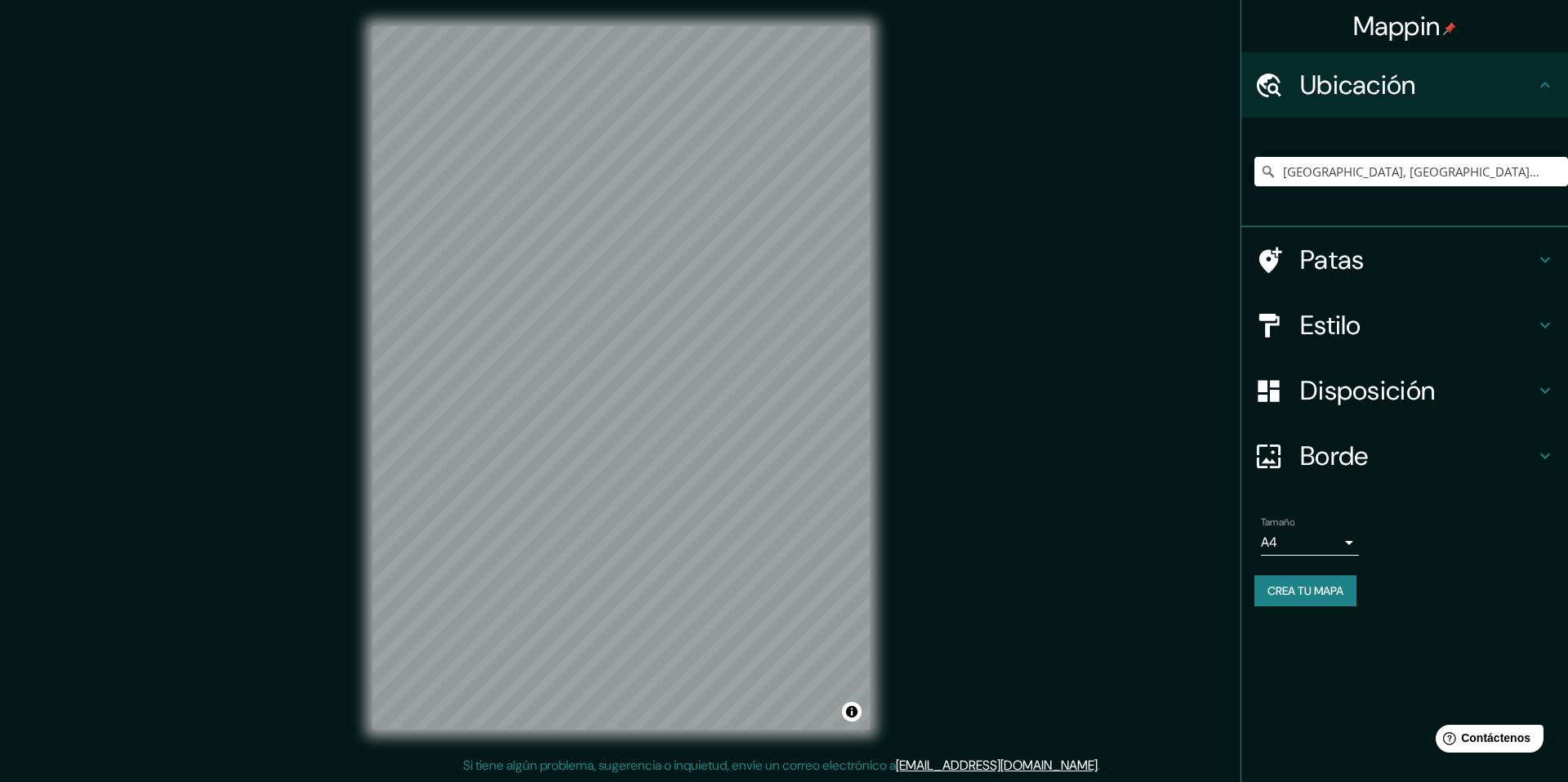
click at [1375, 407] on div "Disposición" at bounding box center [1405, 390] width 327 height 65
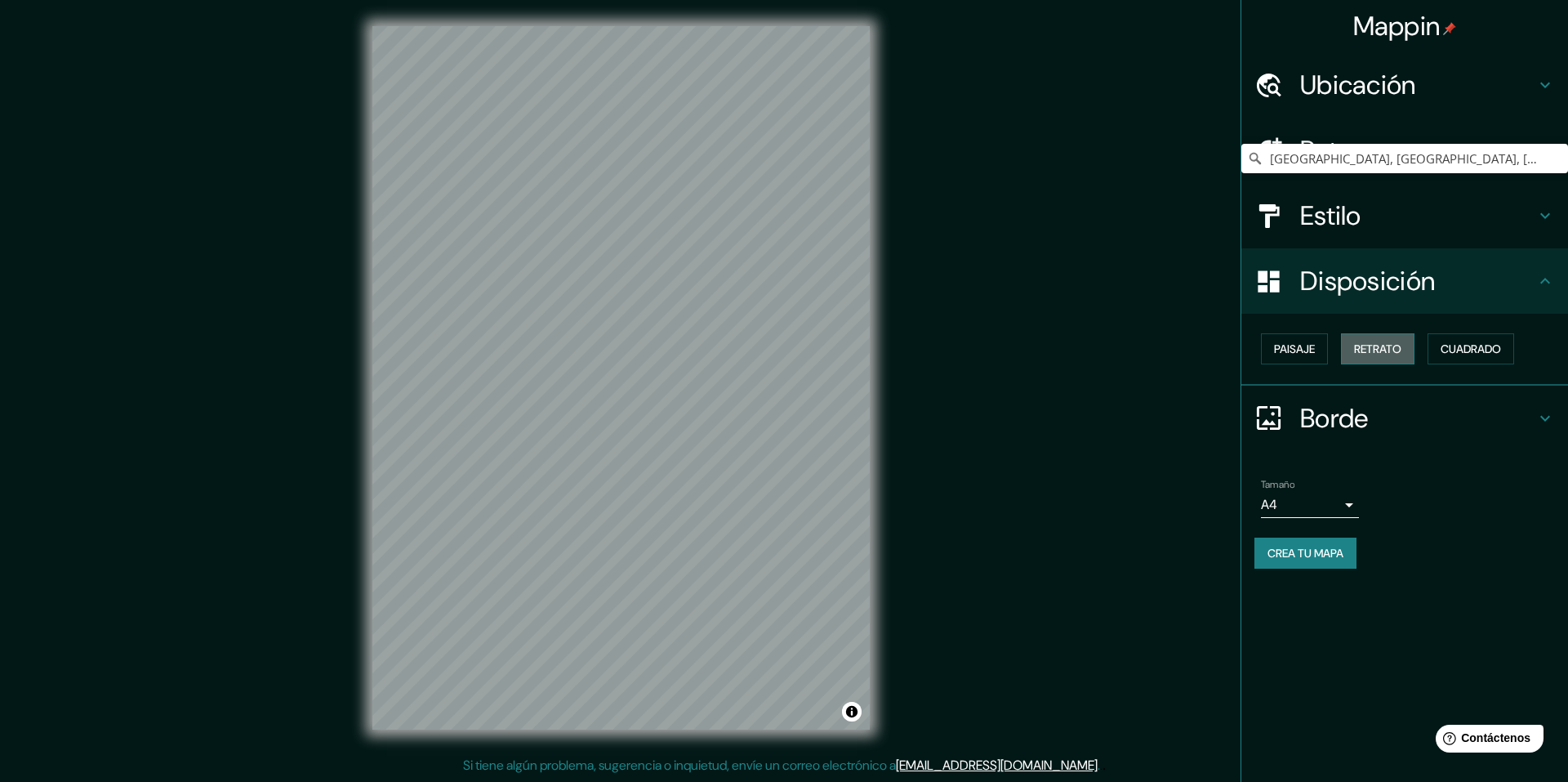
click at [1386, 356] on font "Retrato" at bounding box center [1377, 348] width 47 height 14
click at [1302, 353] on font "Paisaje" at bounding box center [1294, 348] width 41 height 14
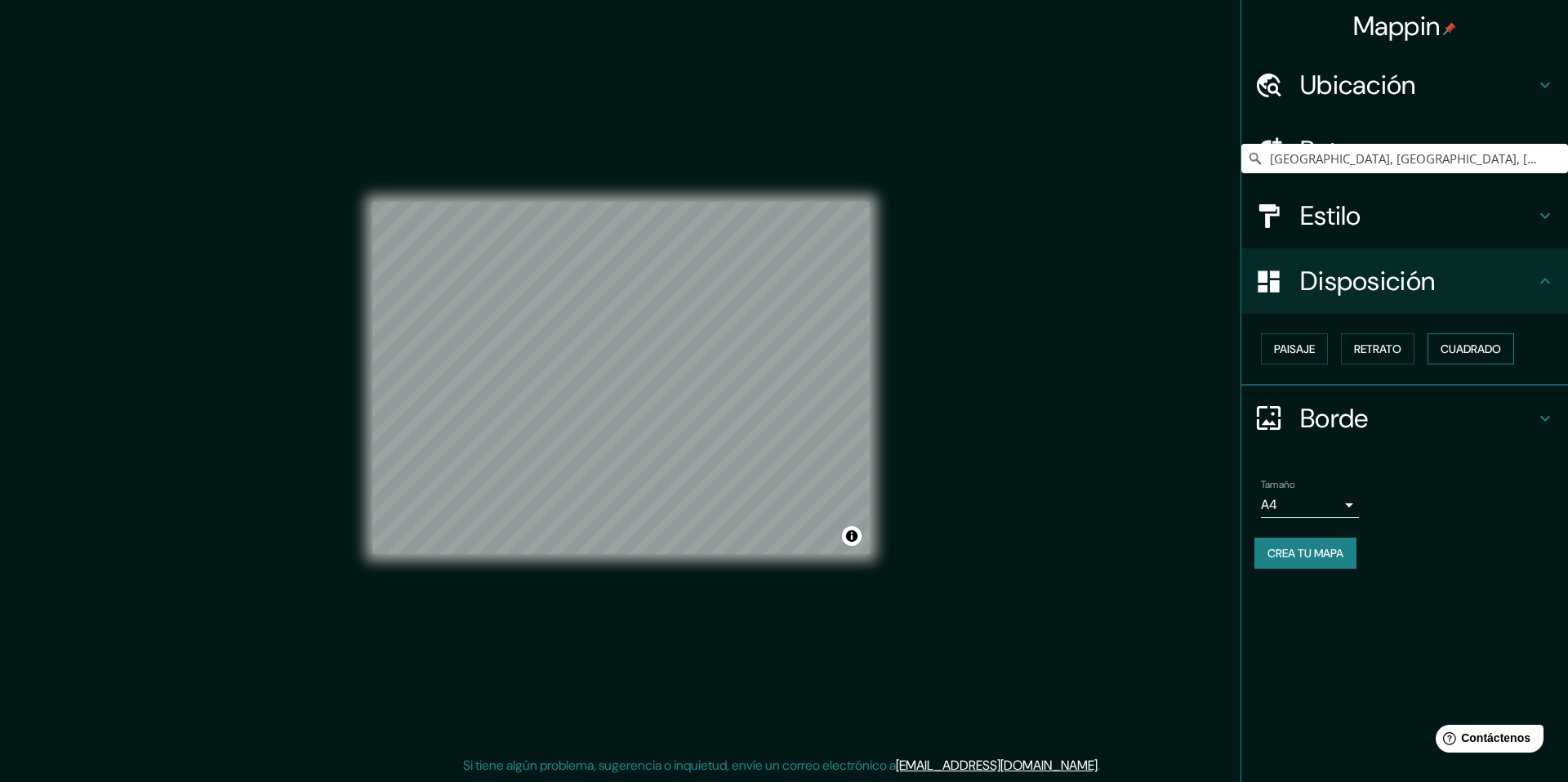
click at [1470, 347] on font "Cuadrado" at bounding box center [1471, 348] width 61 height 14
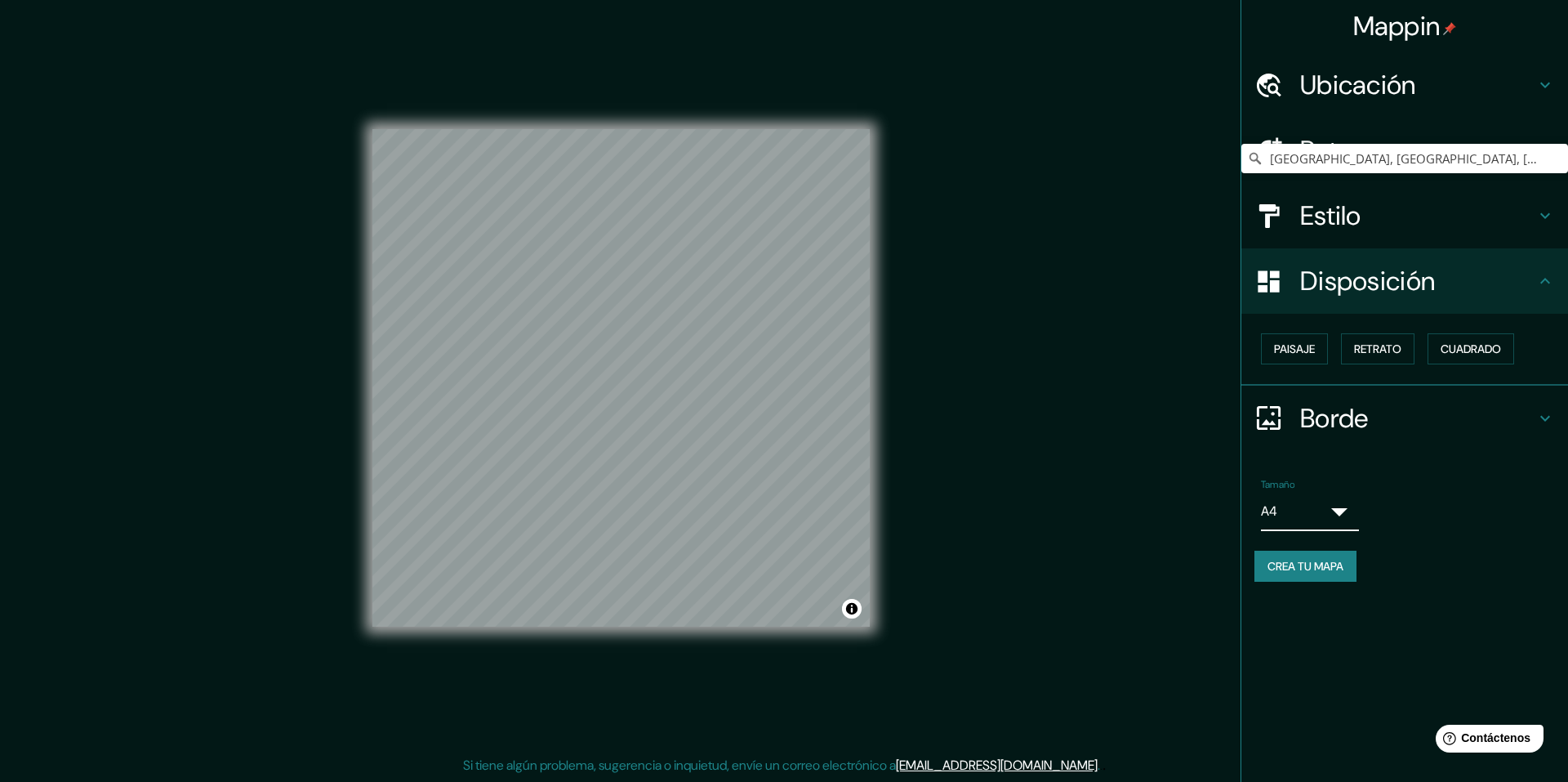
click at [1347, 509] on body "Mappin Ubicación Callao, [GEOGRAPHIC_DATA], [GEOGRAPHIC_DATA] Patas Estilo Disp…" at bounding box center [784, 391] width 1568 height 782
click at [1301, 346] on font "Paisaje" at bounding box center [1294, 348] width 41 height 14
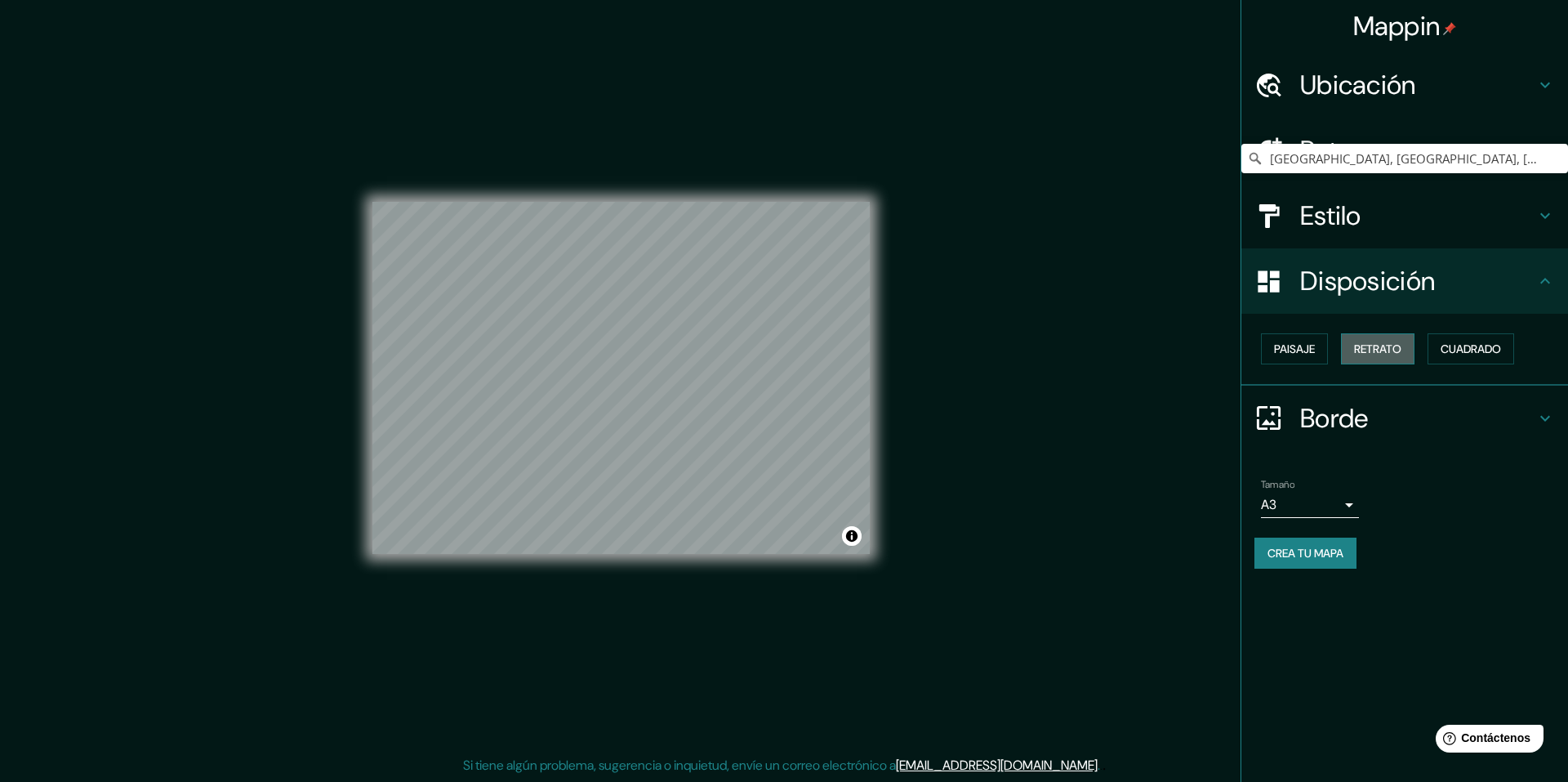
click at [1379, 347] on font "Retrato" at bounding box center [1377, 348] width 47 height 14
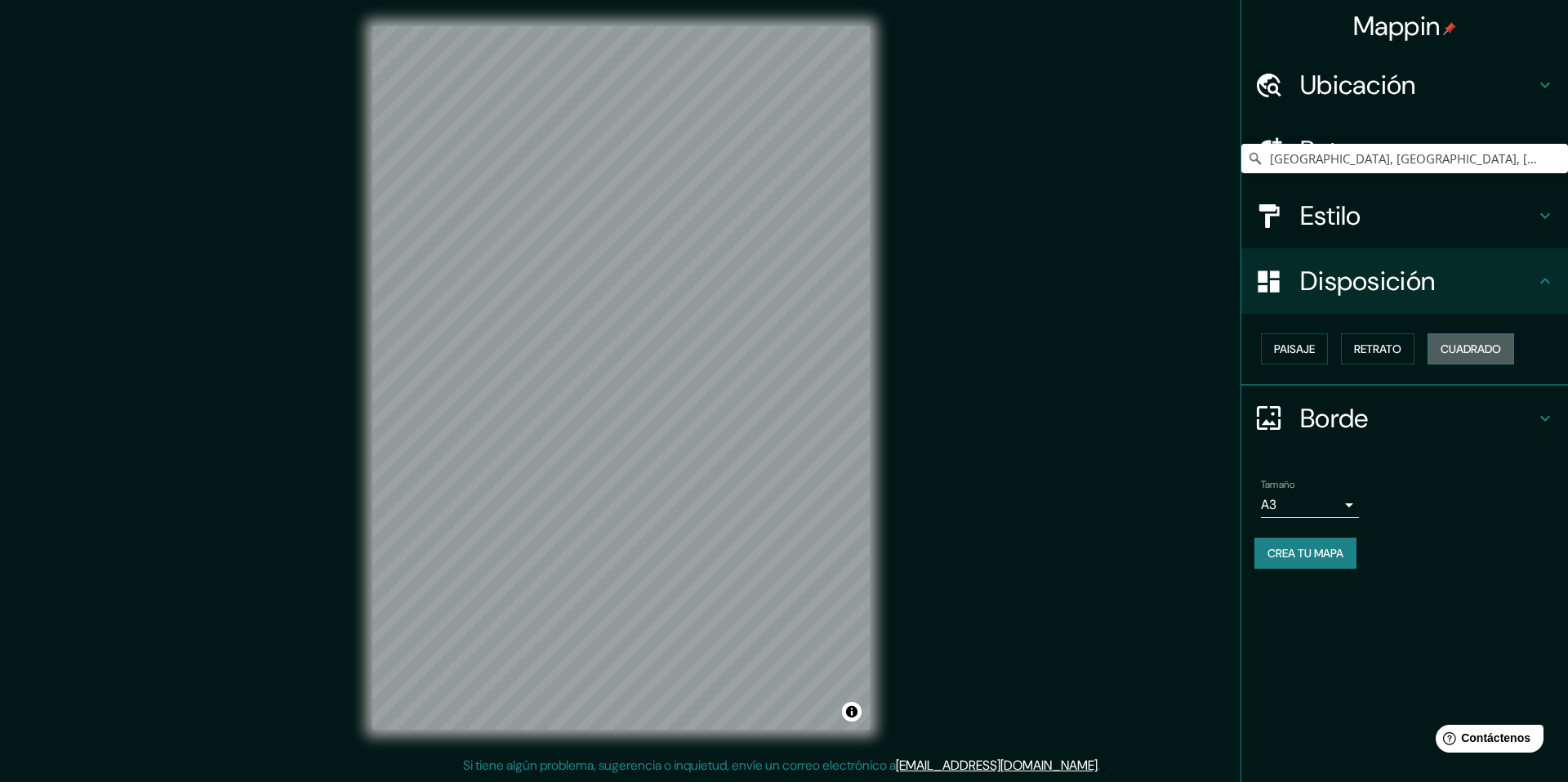
click at [1440, 349] on button "Cuadrado" at bounding box center [1471, 349] width 86 height 31
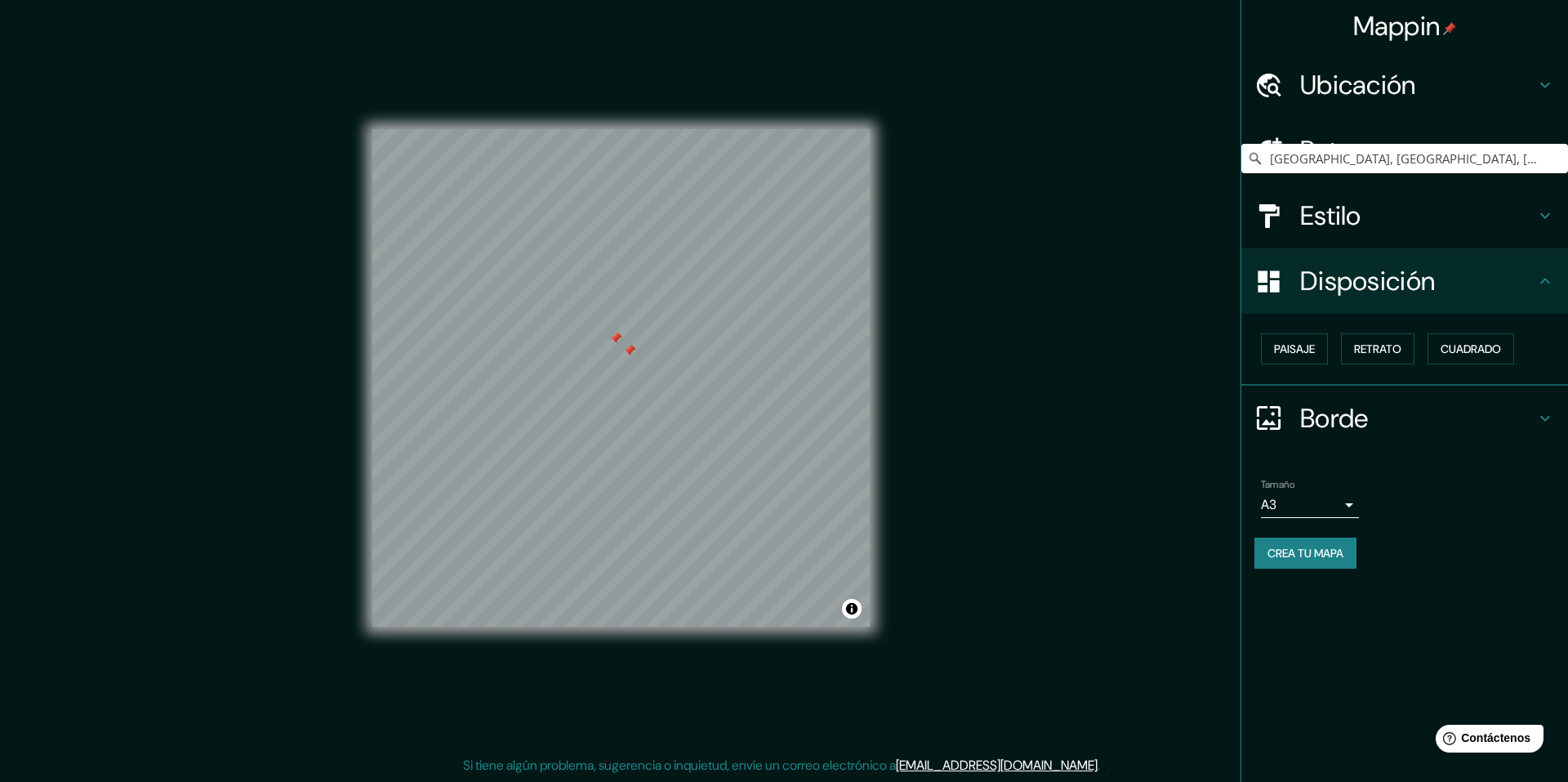
click at [632, 347] on div at bounding box center [630, 351] width 13 height 13
click at [1368, 349] on font "Retrato" at bounding box center [1377, 348] width 47 height 14
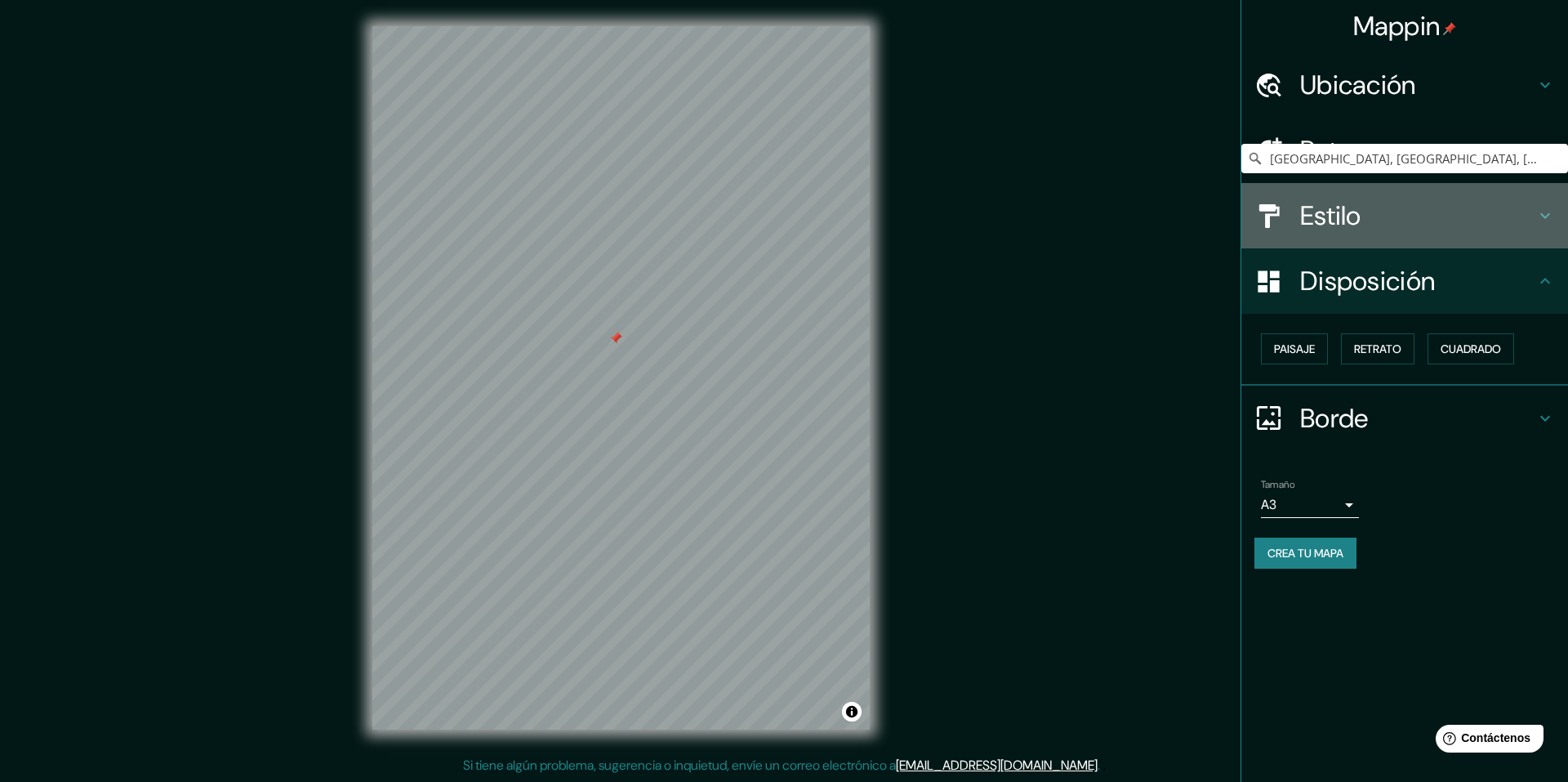
click at [1322, 239] on div "Estilo" at bounding box center [1405, 215] width 327 height 65
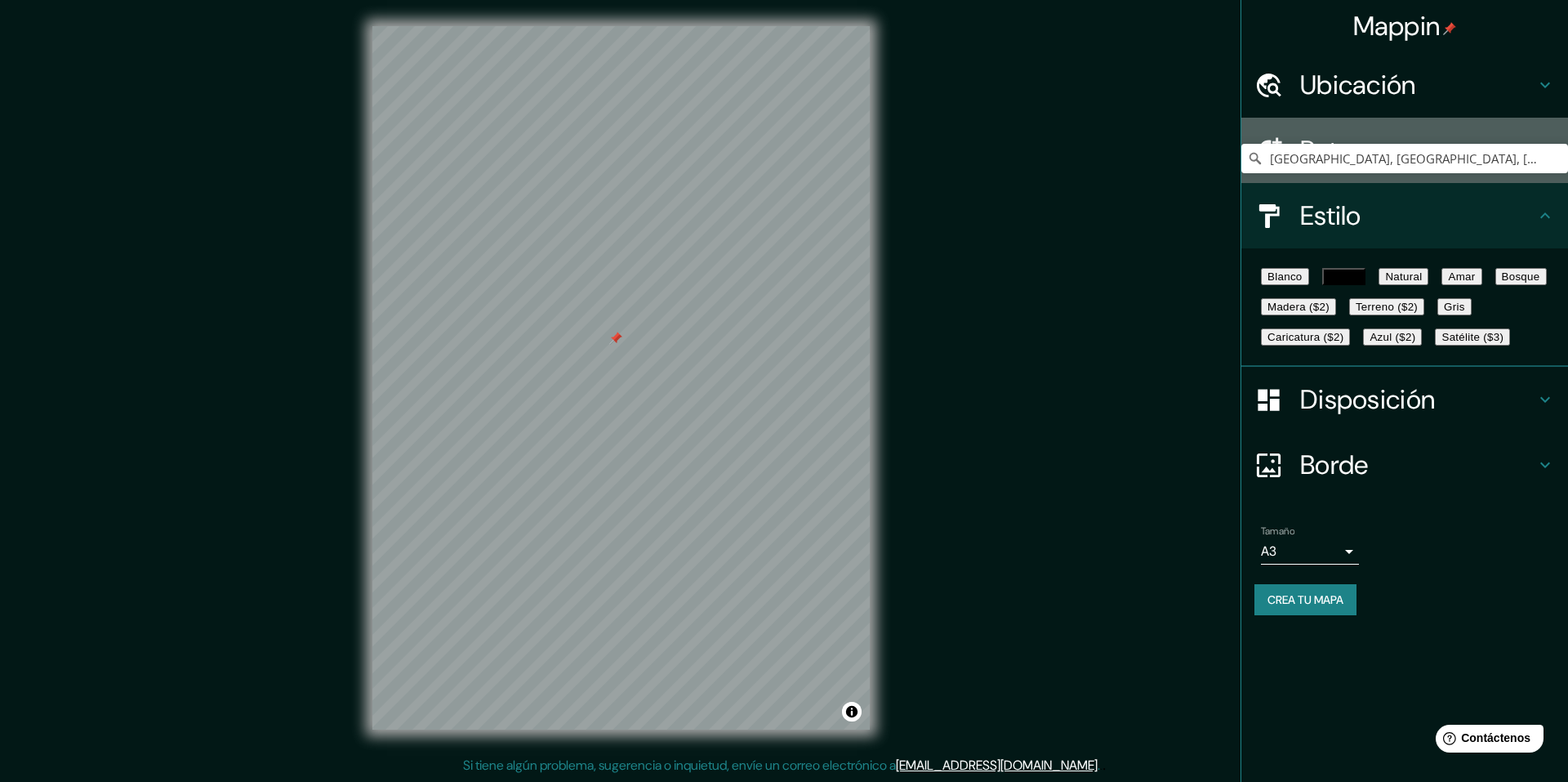
click at [1338, 172] on div "Patas" at bounding box center [1405, 150] width 327 height 65
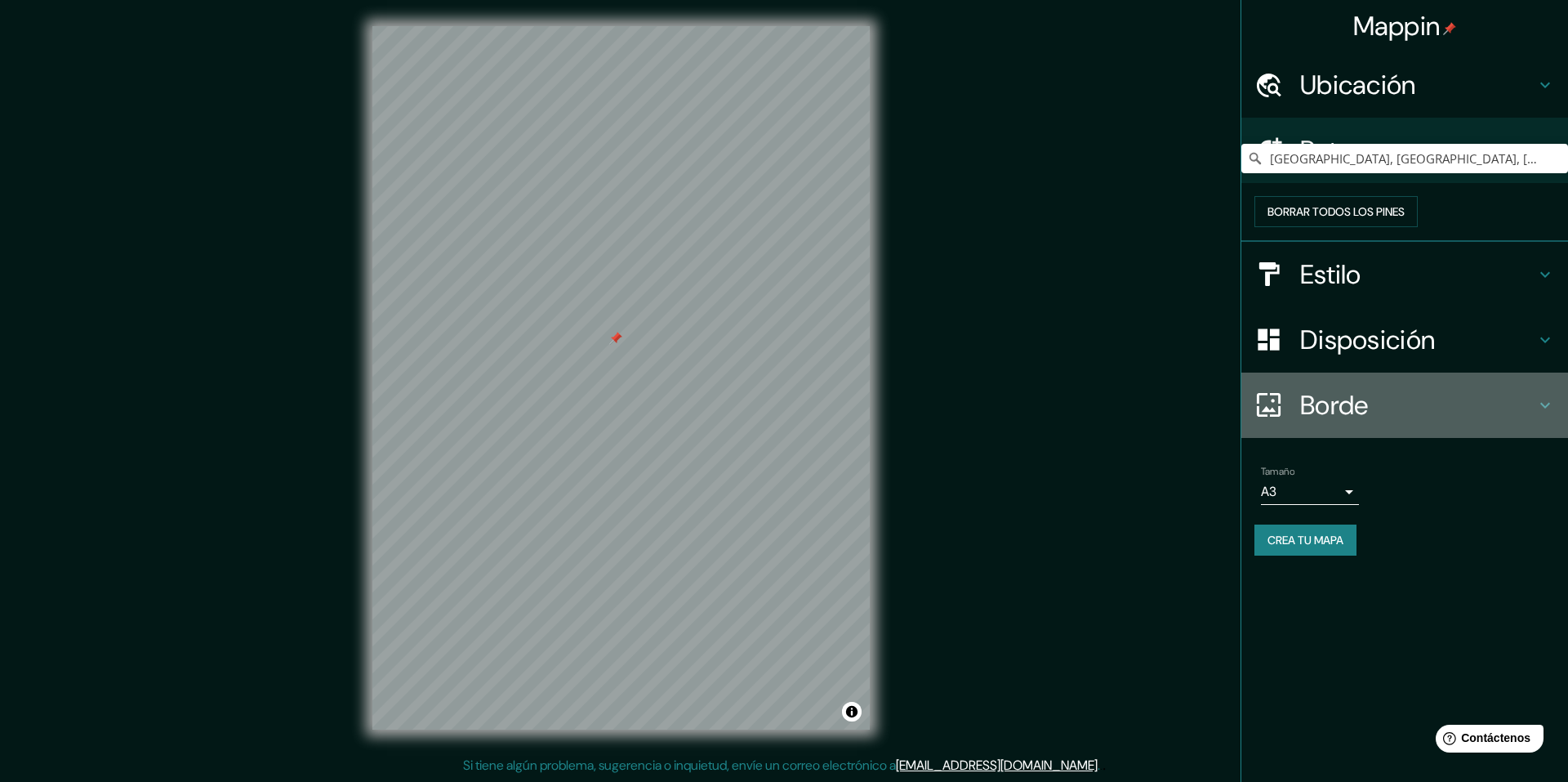
click at [1336, 423] on font "Borde" at bounding box center [1334, 405] width 68 height 35
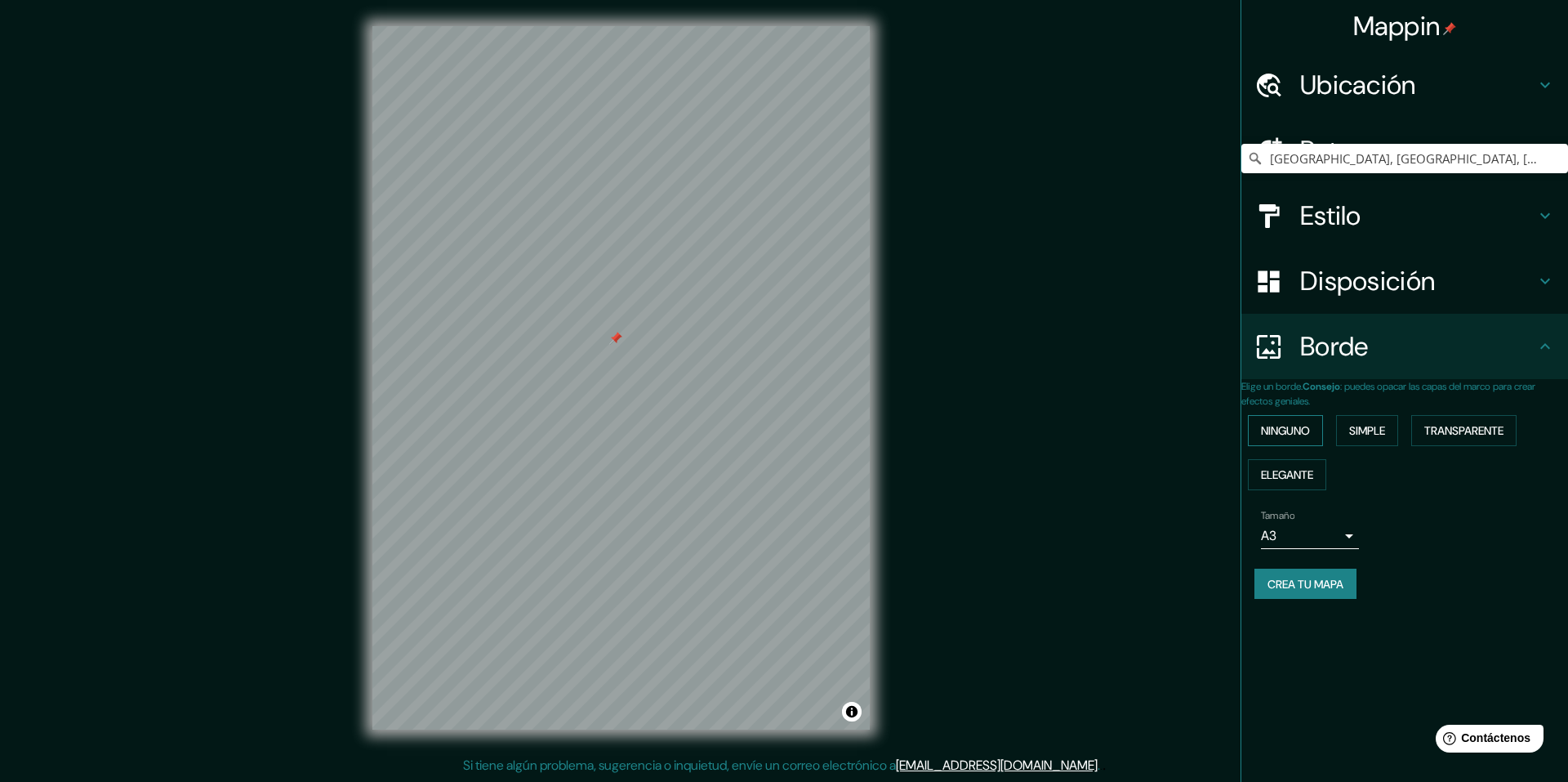
click at [1298, 430] on font "Ninguno" at bounding box center [1286, 429] width 49 height 14
click at [1361, 437] on button "Simple" at bounding box center [1367, 430] width 62 height 31
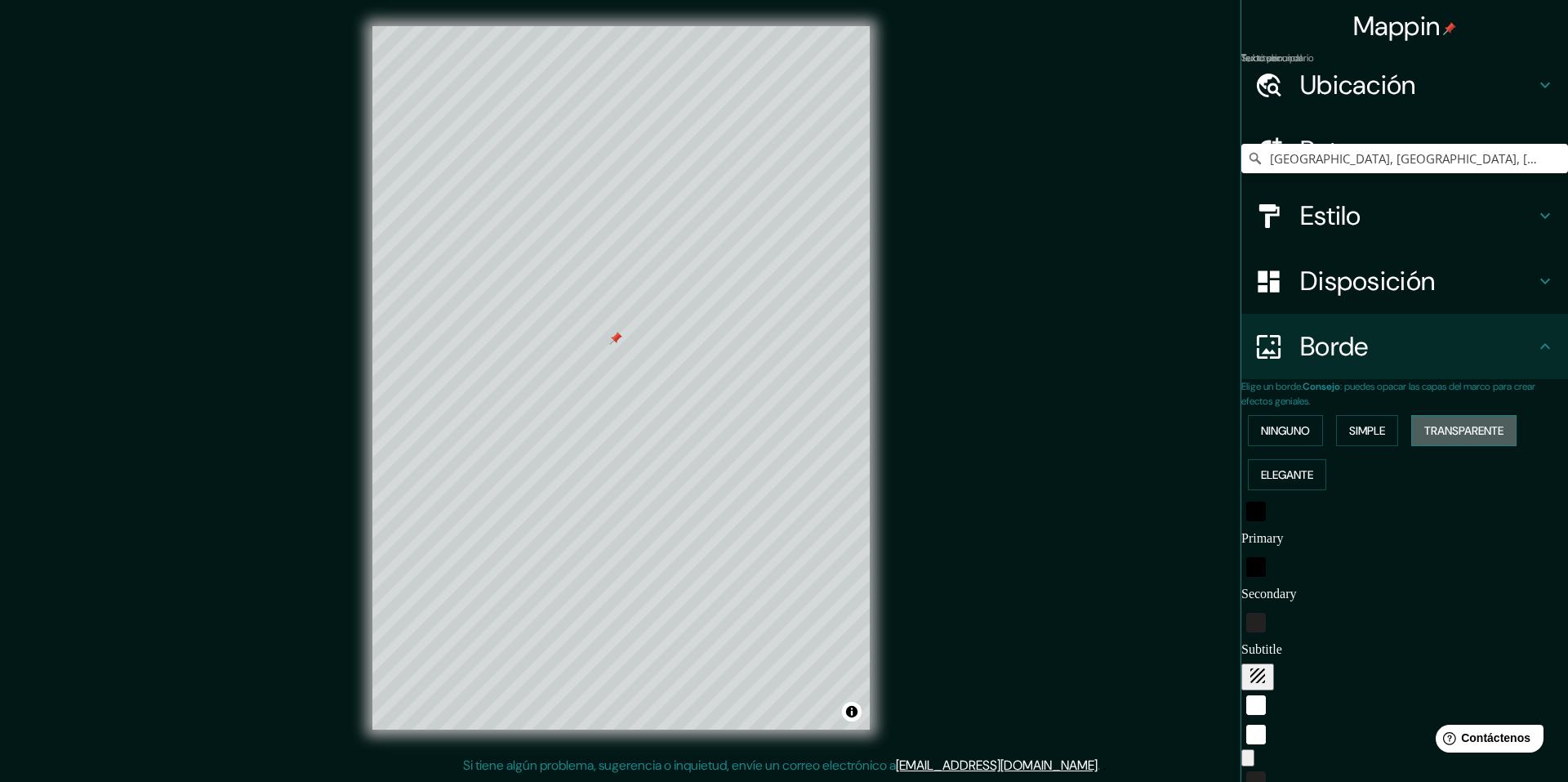
click at [1441, 428] on font "Transparente" at bounding box center [1464, 429] width 79 height 14
click at [1284, 478] on font "Elegante" at bounding box center [1287, 474] width 52 height 14
click at [1300, 438] on font "Ninguno" at bounding box center [1286, 429] width 49 height 14
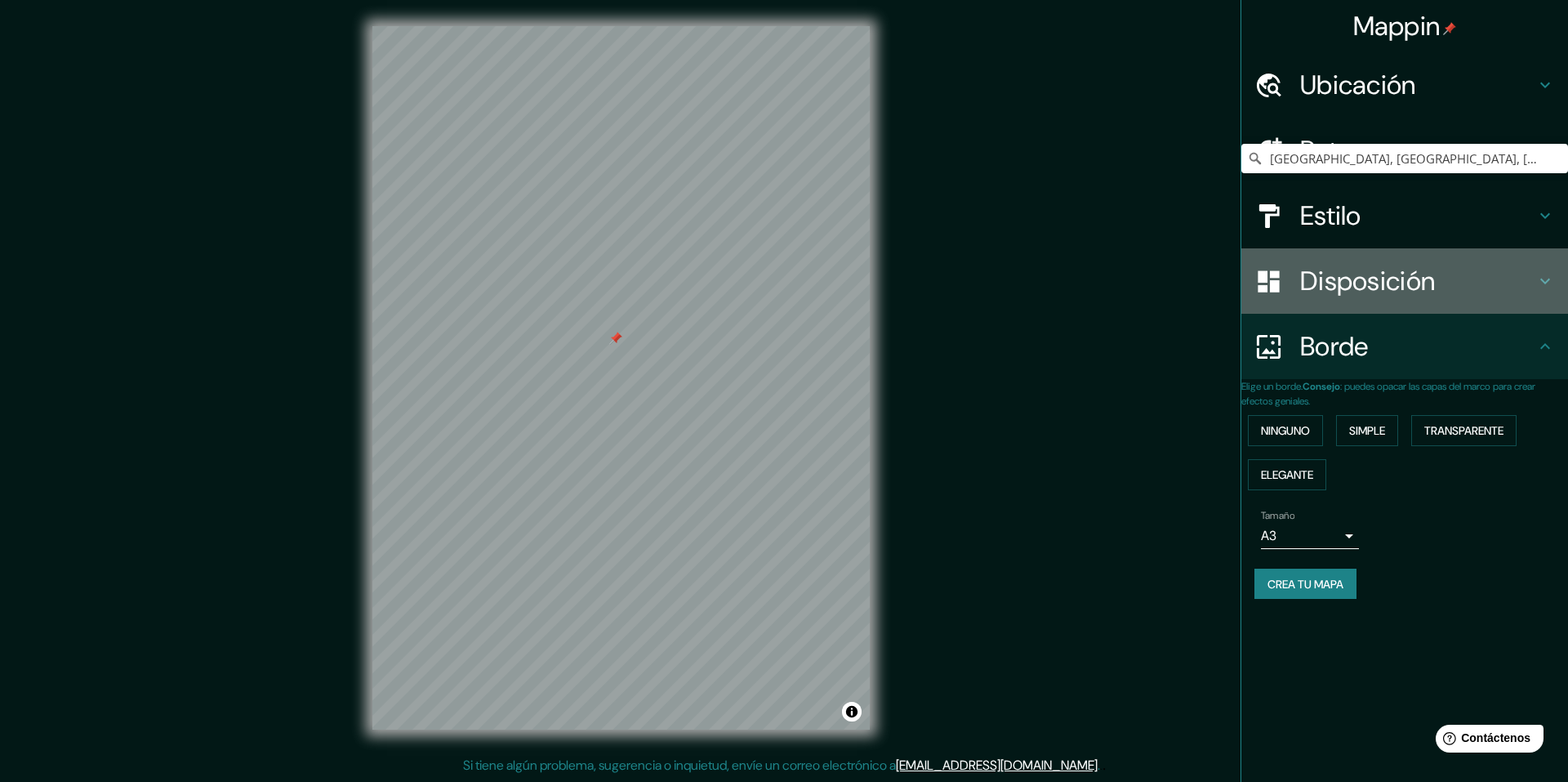
click at [1473, 277] on h4 "Disposición" at bounding box center [1417, 281] width 235 height 33
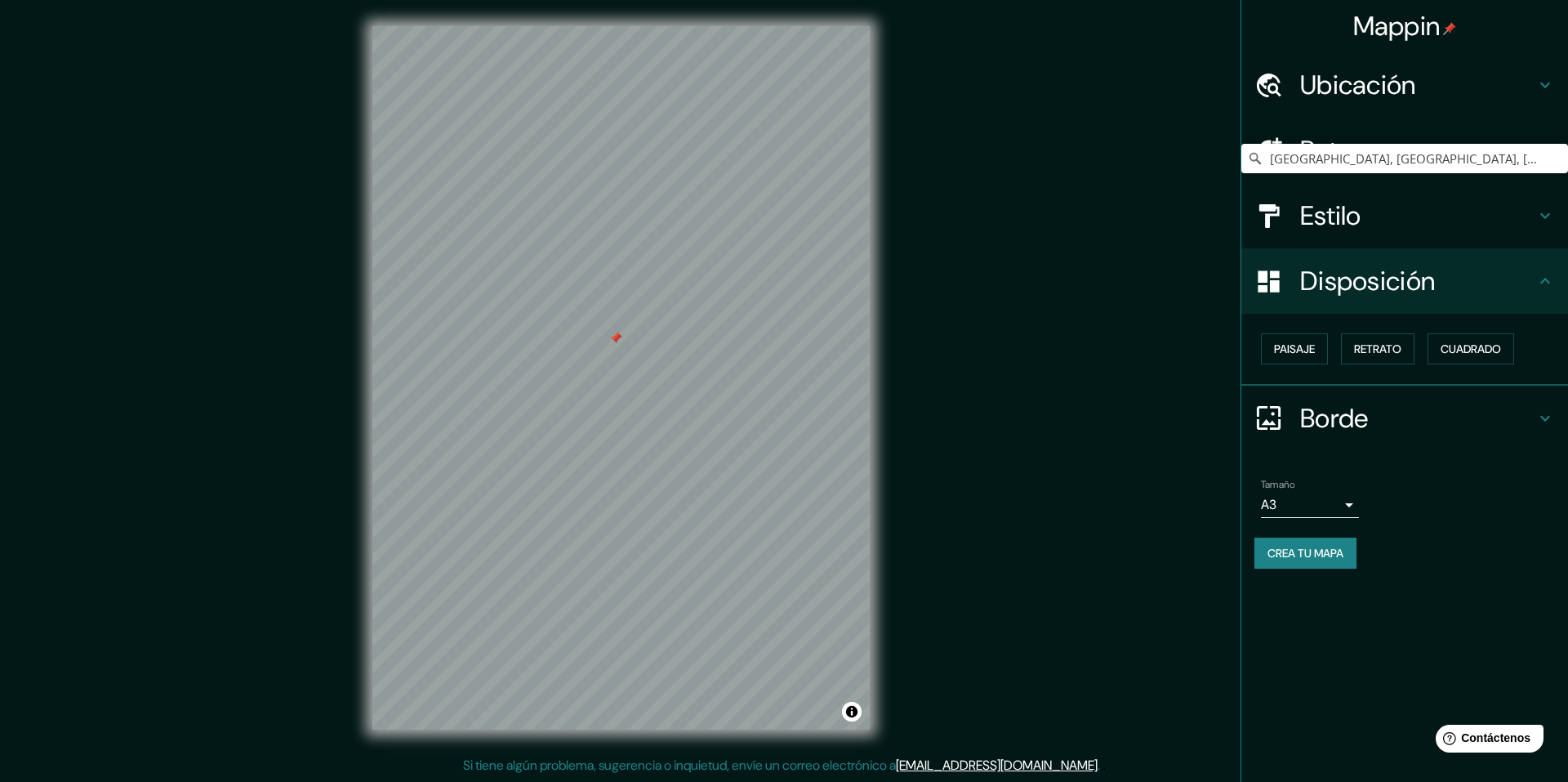
click at [1548, 291] on icon at bounding box center [1545, 281] width 19 height 19
click at [1325, 551] on font "Crea tu mapa" at bounding box center [1305, 552] width 76 height 14
click at [1409, 529] on div "Tamaño A3 single Crea tu mapa" at bounding box center [1405, 526] width 301 height 110
click at [1539, 286] on icon at bounding box center [1545, 281] width 19 height 19
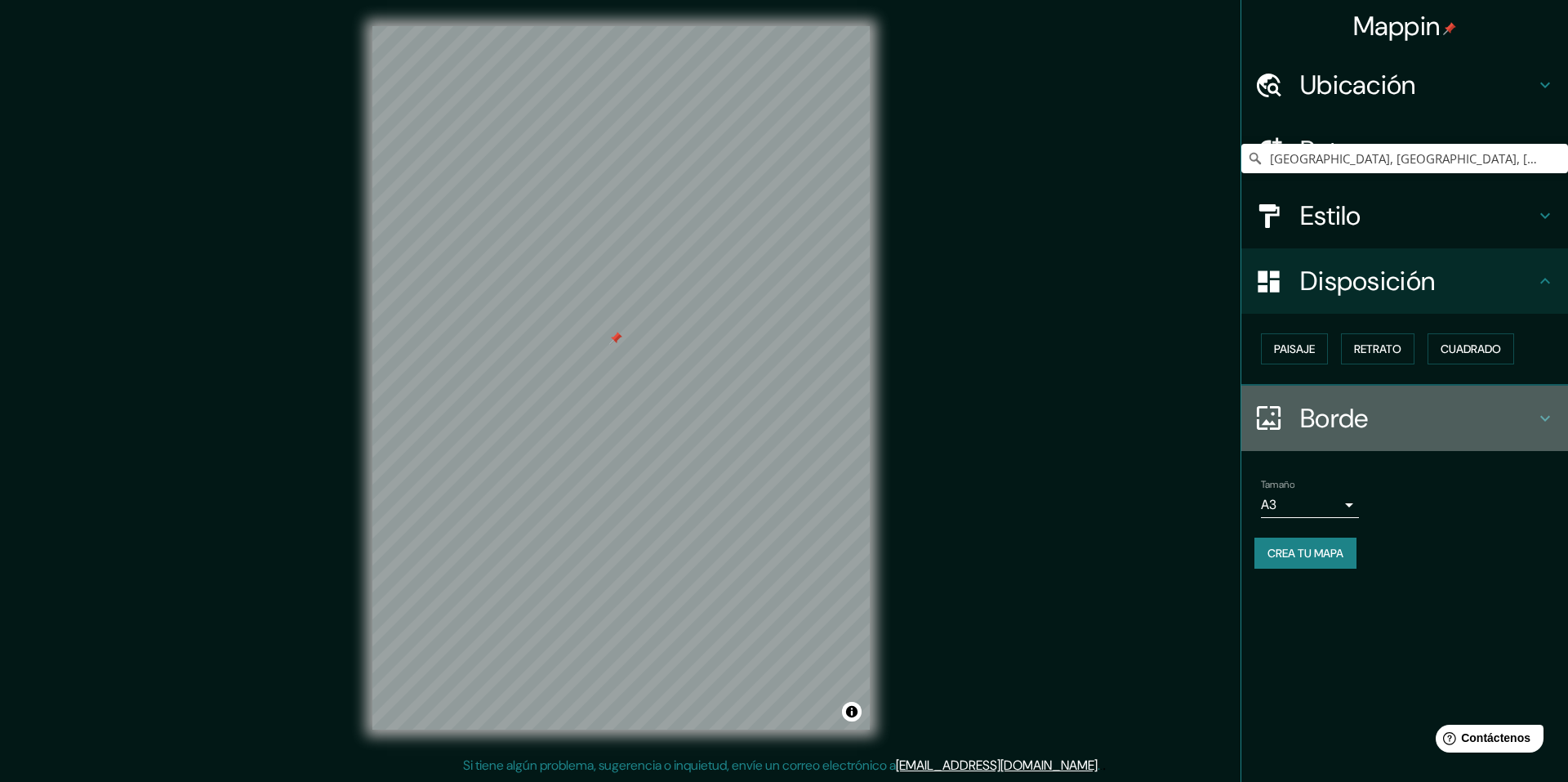
click at [1536, 421] on icon at bounding box center [1545, 418] width 19 height 19
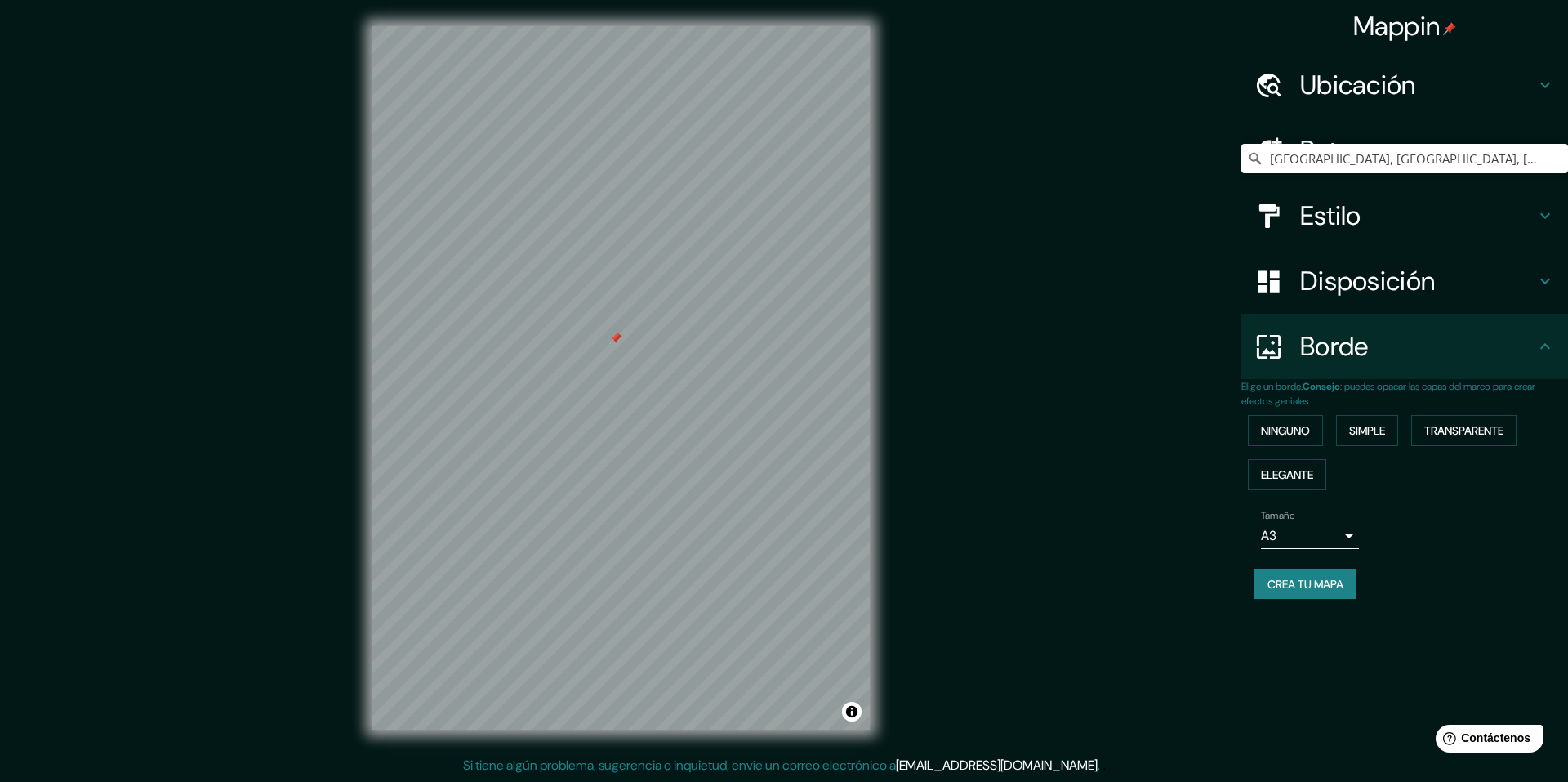
click at [1539, 347] on icon at bounding box center [1545, 346] width 19 height 19
click at [1297, 595] on font "Crea tu mapa" at bounding box center [1305, 584] width 76 height 21
